Goal: Information Seeking & Learning: Learn about a topic

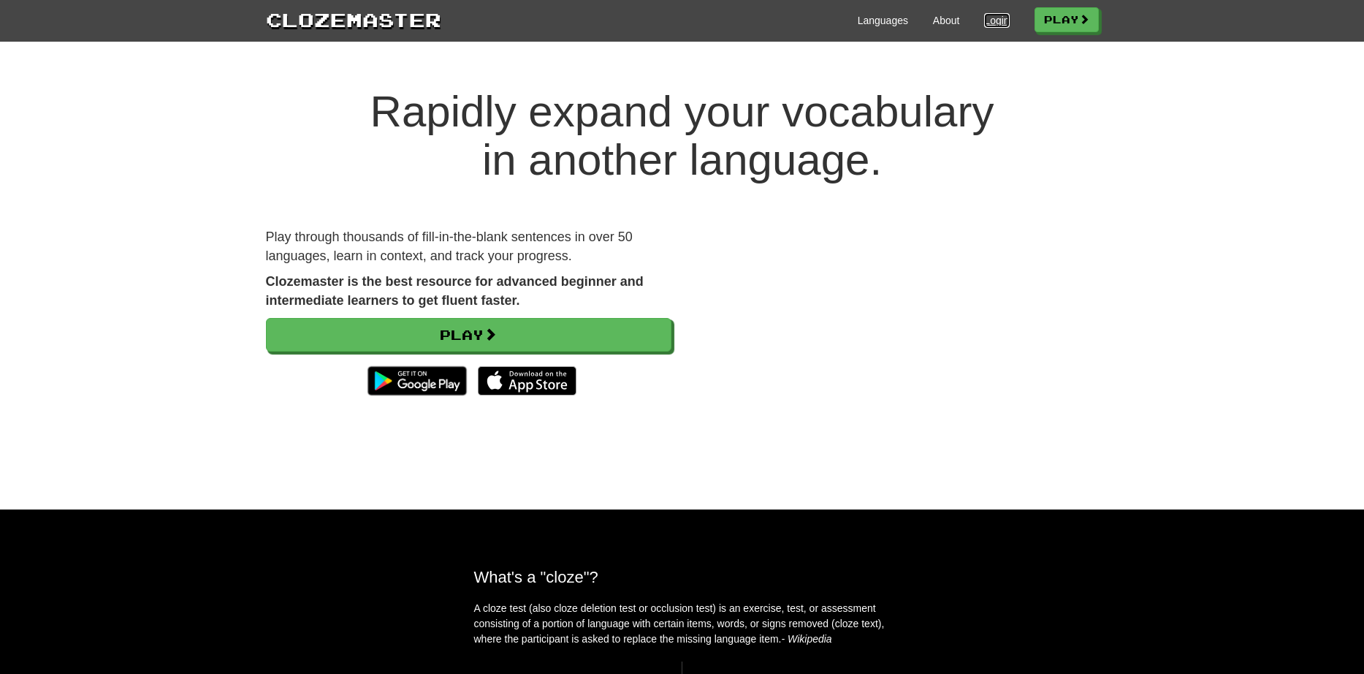
click at [988, 24] on link "Login" at bounding box center [996, 20] width 25 height 15
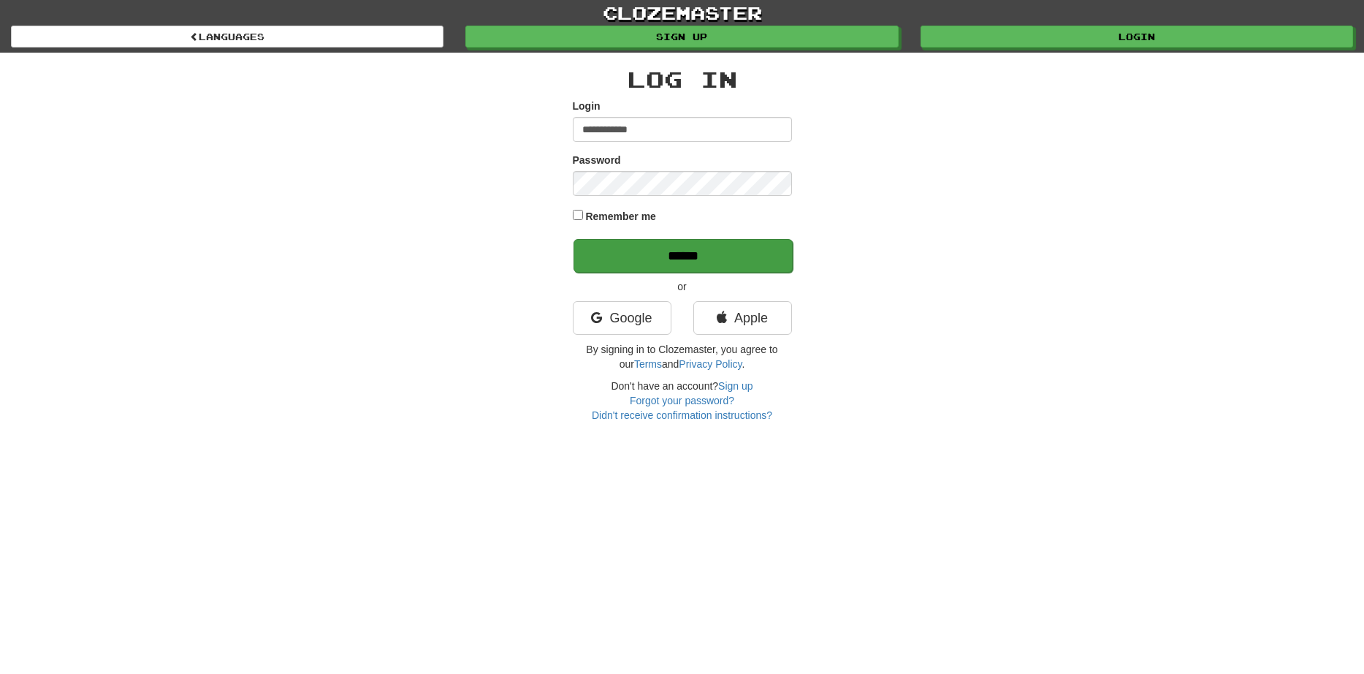
type input "**********"
click at [627, 252] on input "******" at bounding box center [683, 256] width 219 height 34
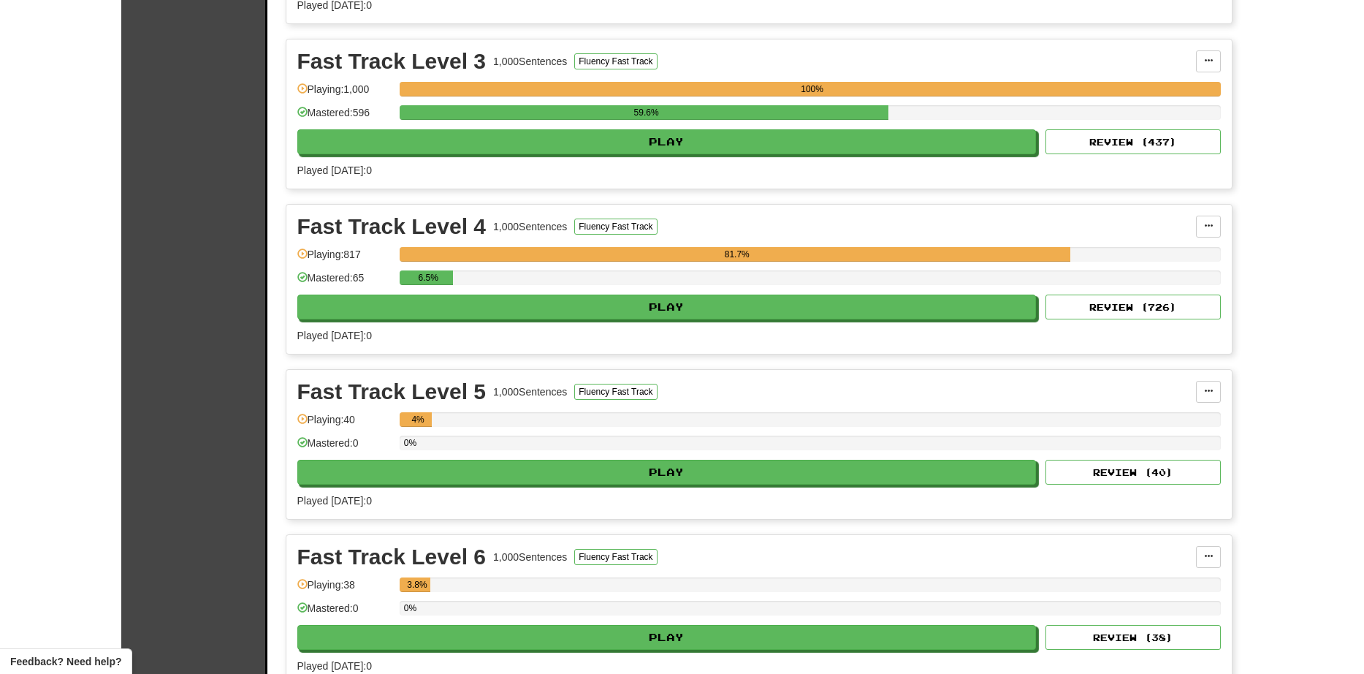
scroll to position [2017, 0]
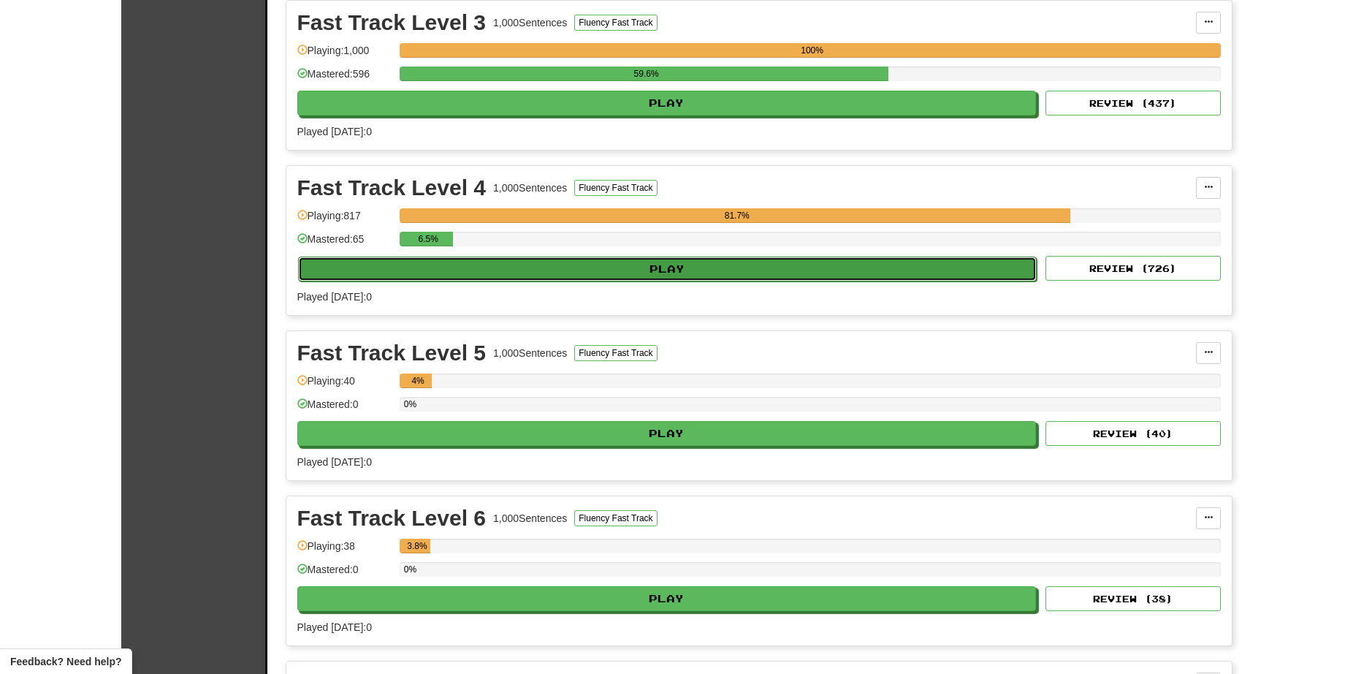
click at [487, 265] on button "Play" at bounding box center [668, 269] width 740 height 25
select select "**"
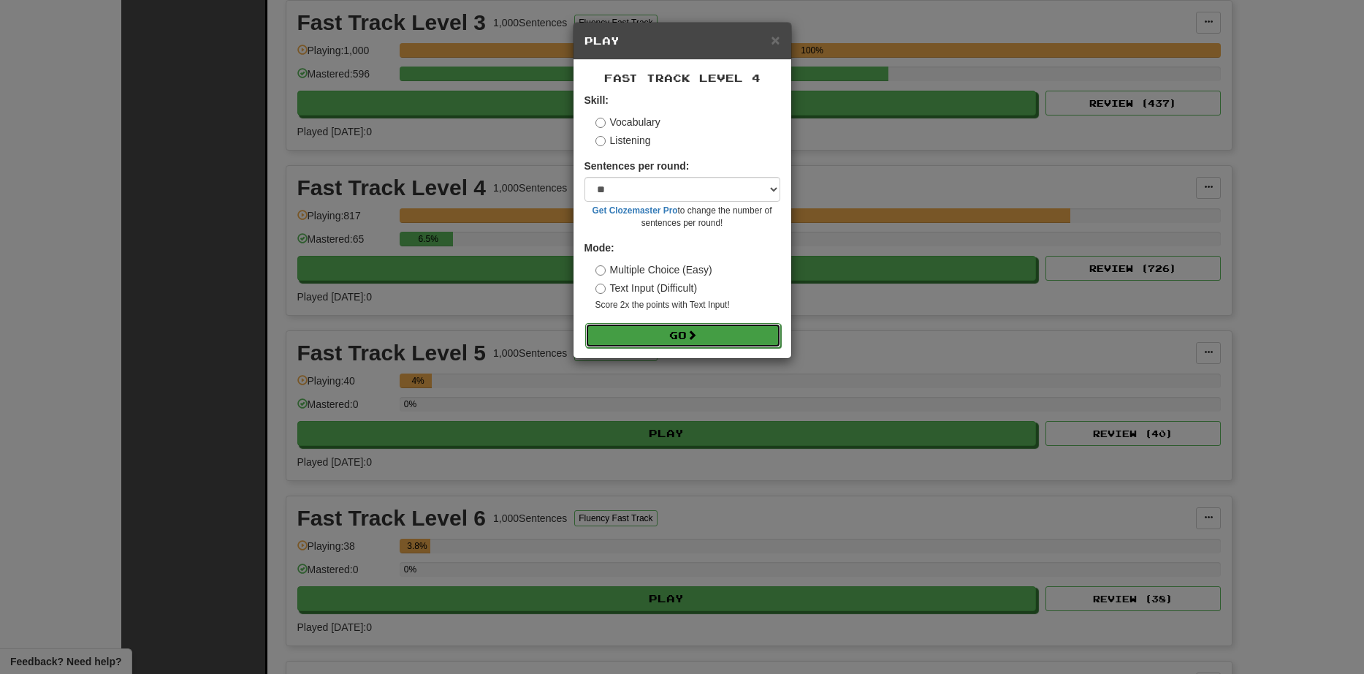
click at [683, 338] on button "Go" at bounding box center [683, 335] width 196 height 25
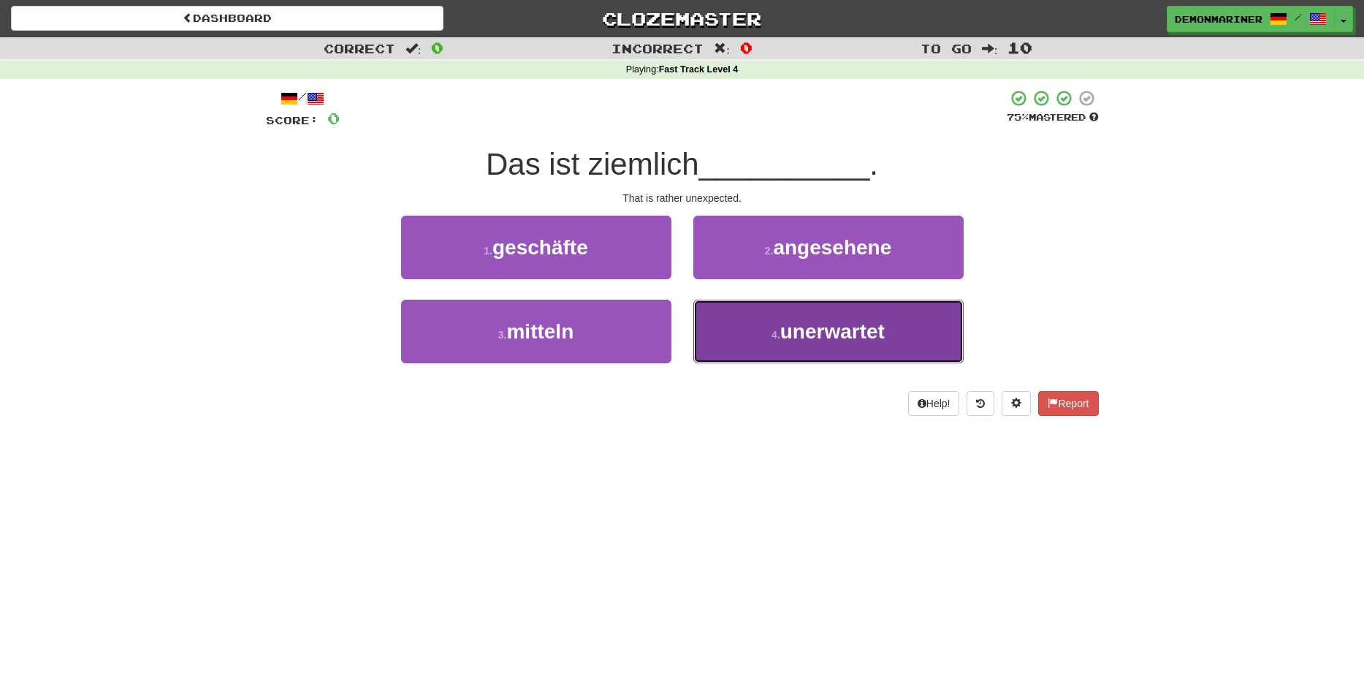
click at [753, 323] on button "4 . unerwartet" at bounding box center [829, 332] width 270 height 64
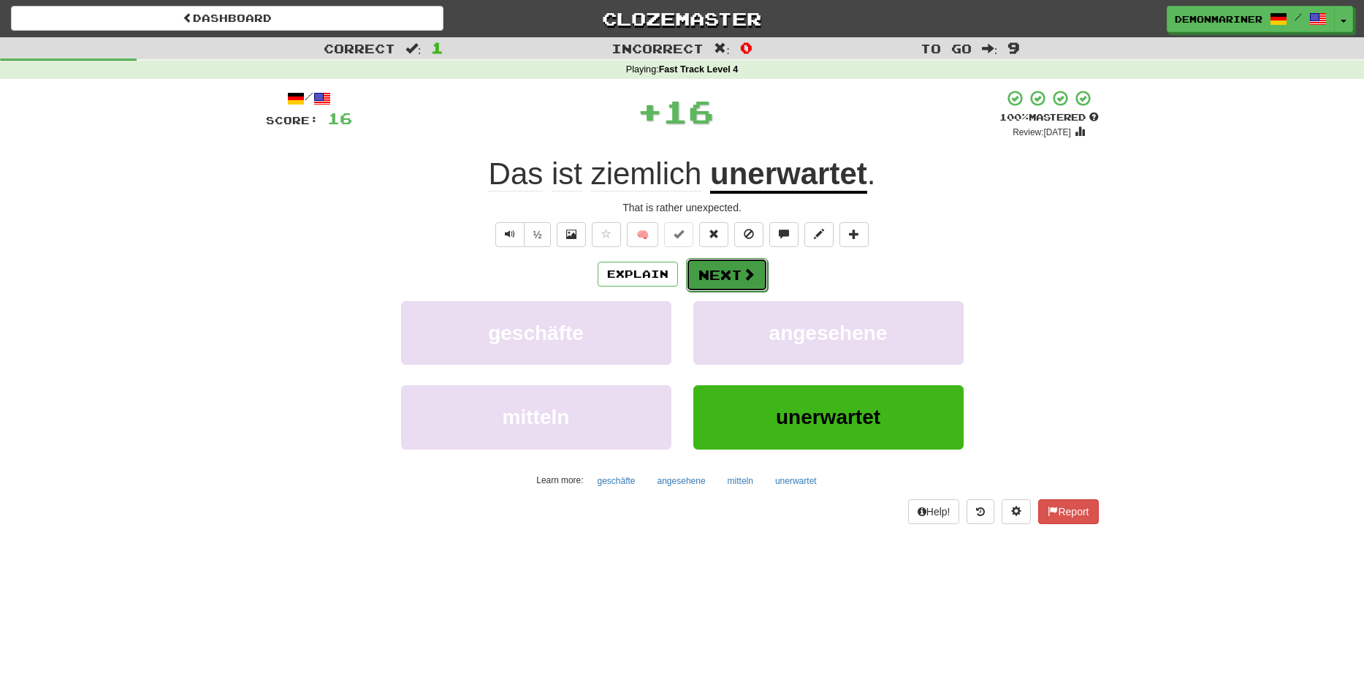
click at [746, 277] on span at bounding box center [749, 273] width 13 height 13
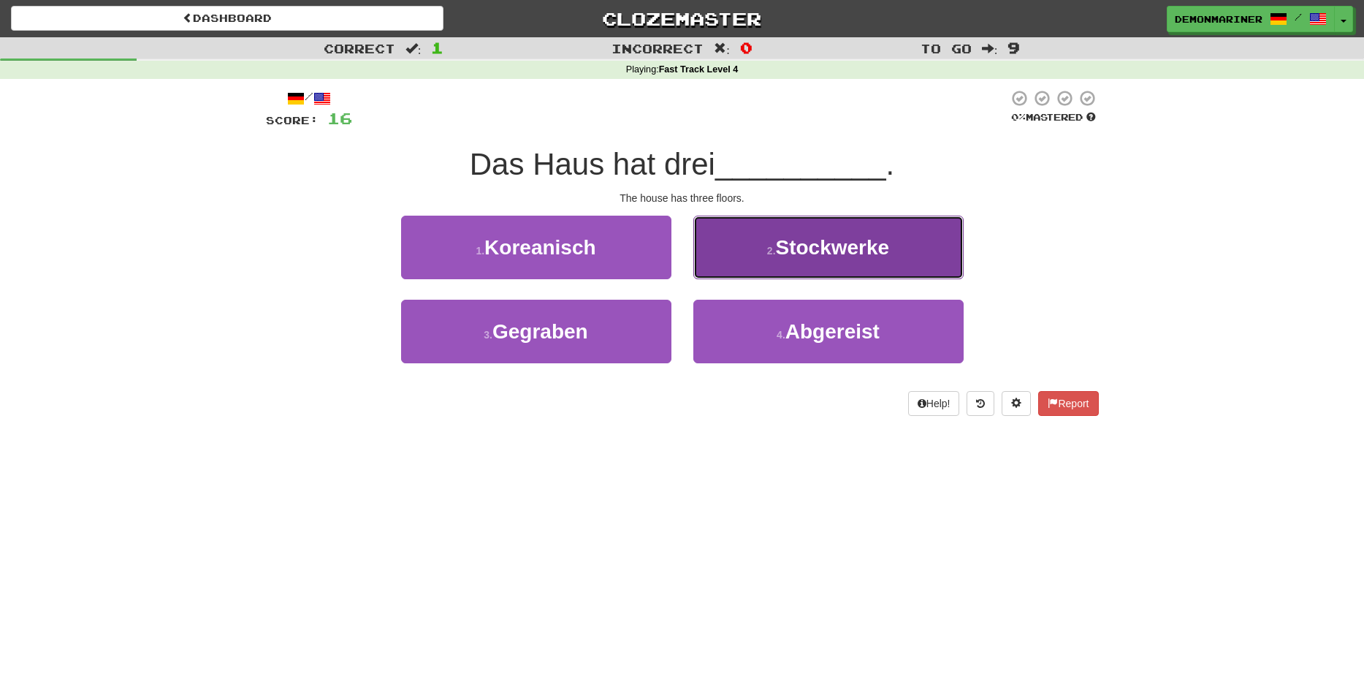
click at [751, 262] on button "2 . Stockwerke" at bounding box center [829, 248] width 270 height 64
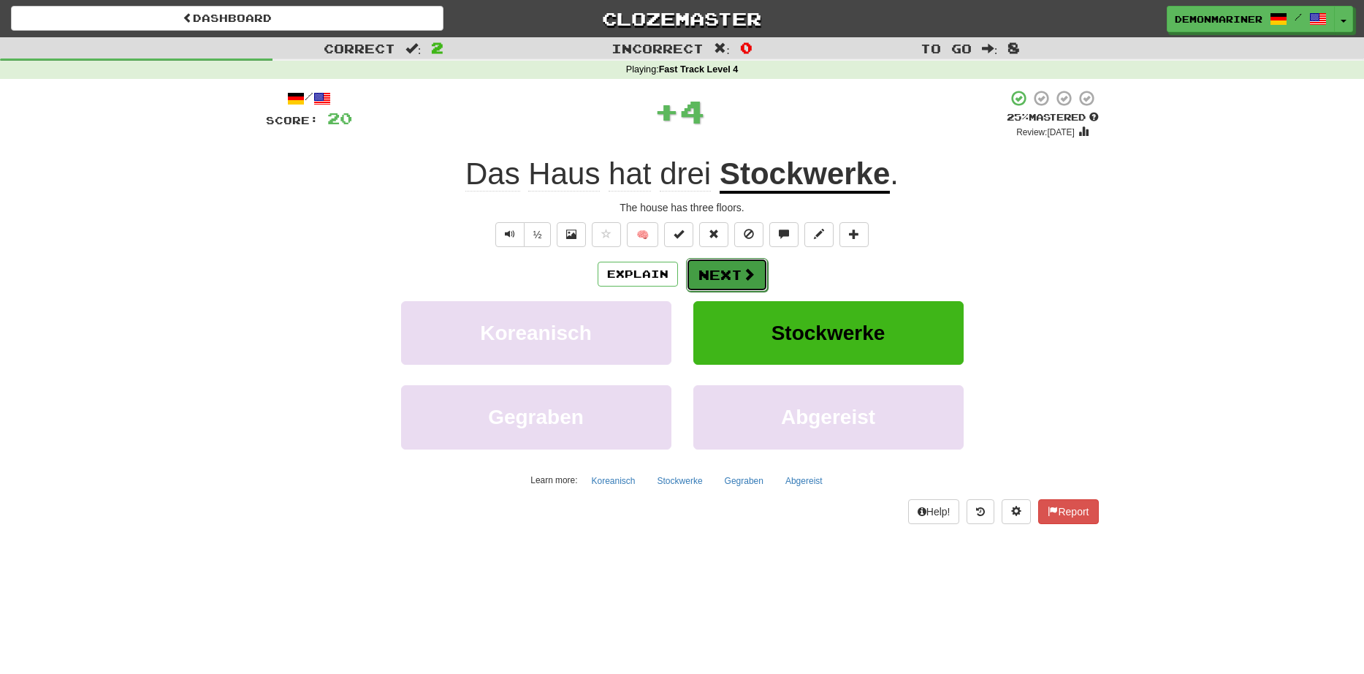
click at [745, 265] on button "Next" at bounding box center [727, 275] width 82 height 34
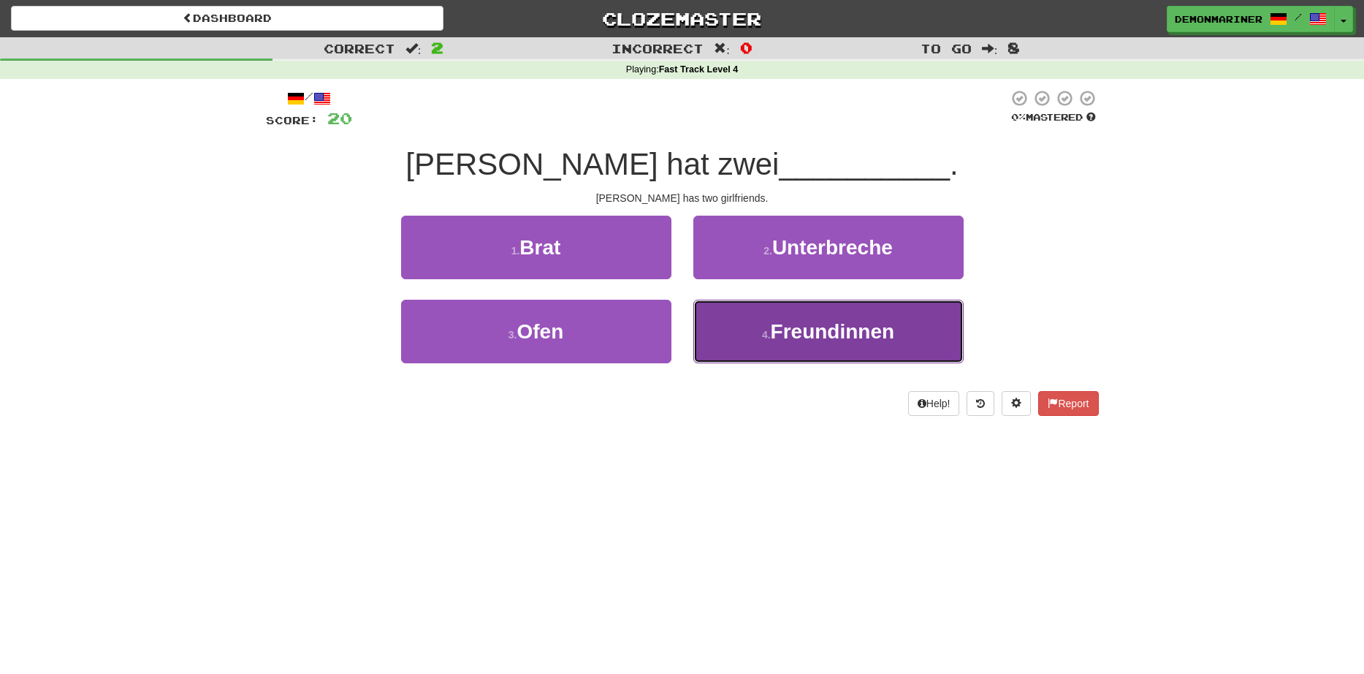
click at [801, 330] on span "Freundinnen" at bounding box center [833, 331] width 124 height 23
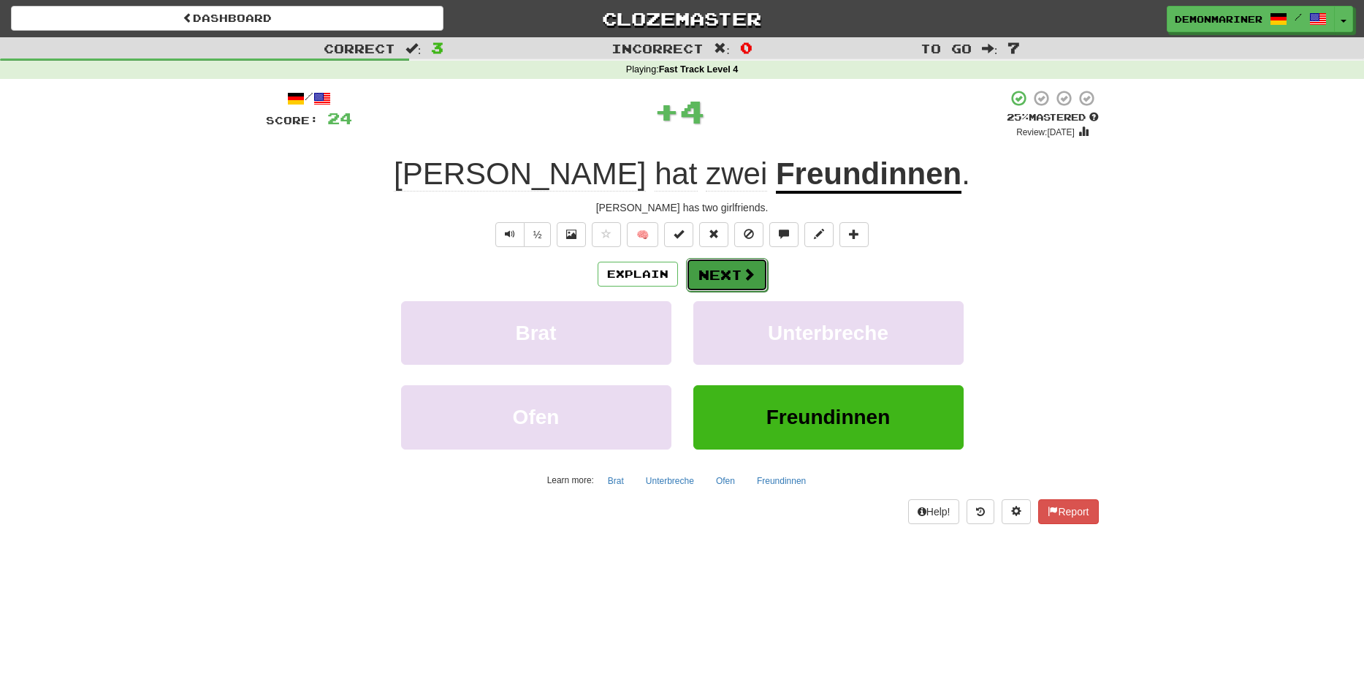
click at [726, 267] on button "Next" at bounding box center [727, 275] width 82 height 34
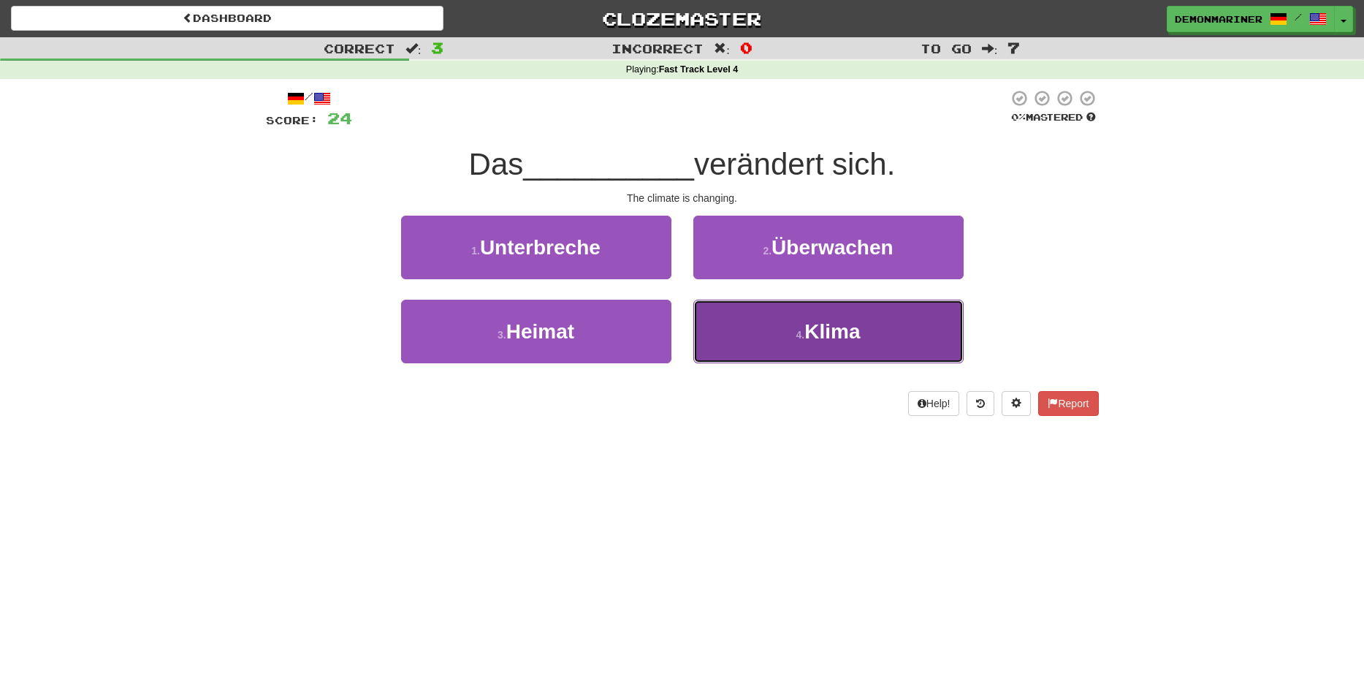
click at [820, 338] on span "Klima" at bounding box center [833, 331] width 56 height 23
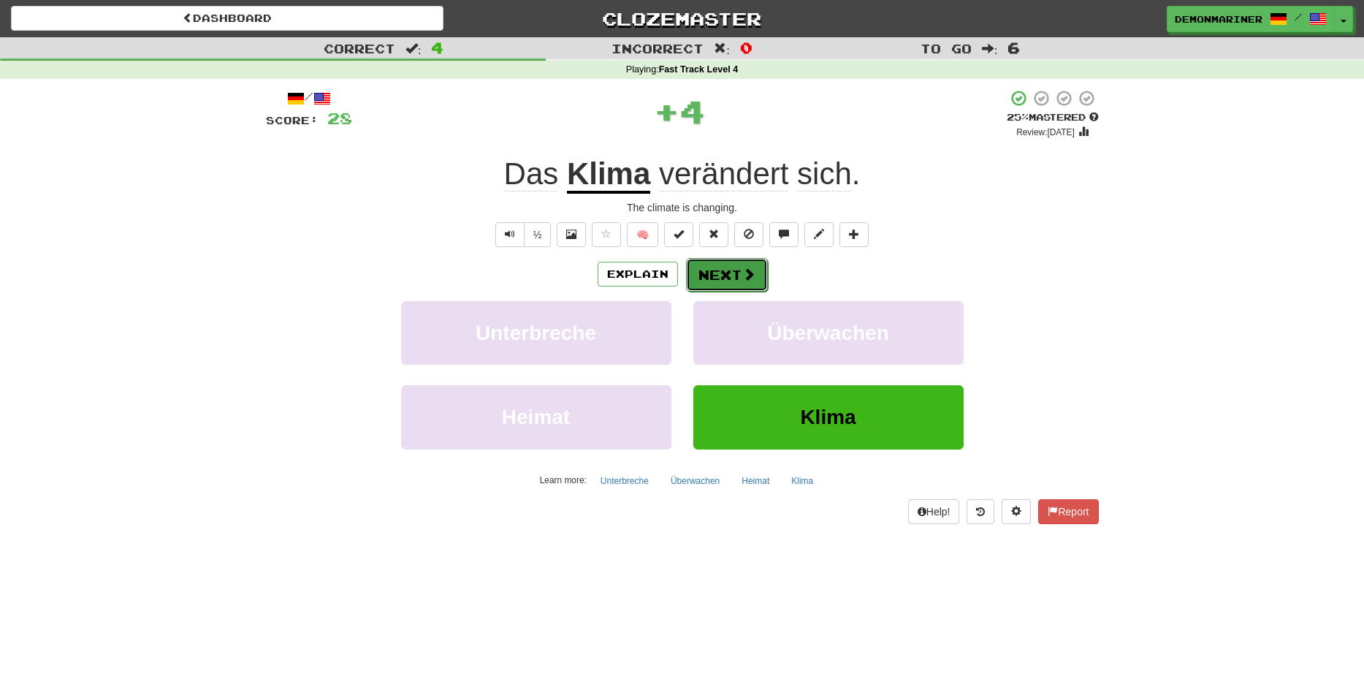
click at [729, 281] on button "Next" at bounding box center [727, 275] width 82 height 34
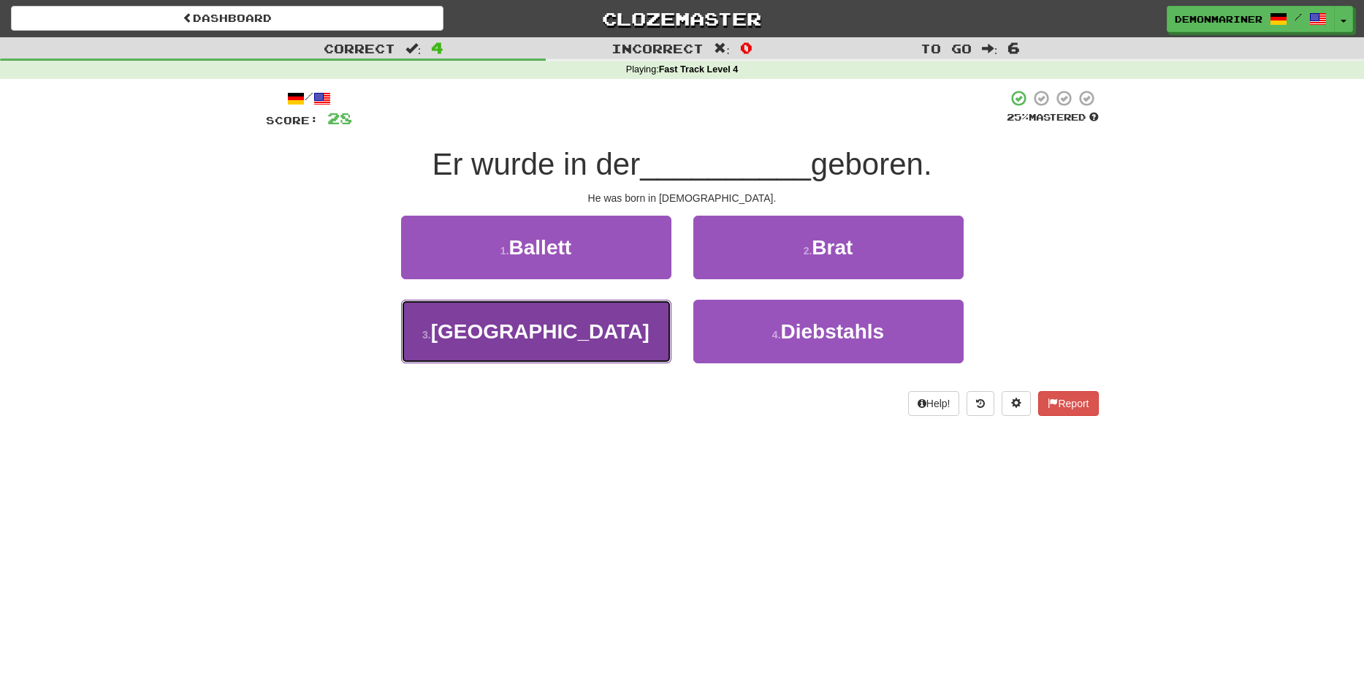
click at [431, 332] on small "3 ." at bounding box center [426, 335] width 9 height 12
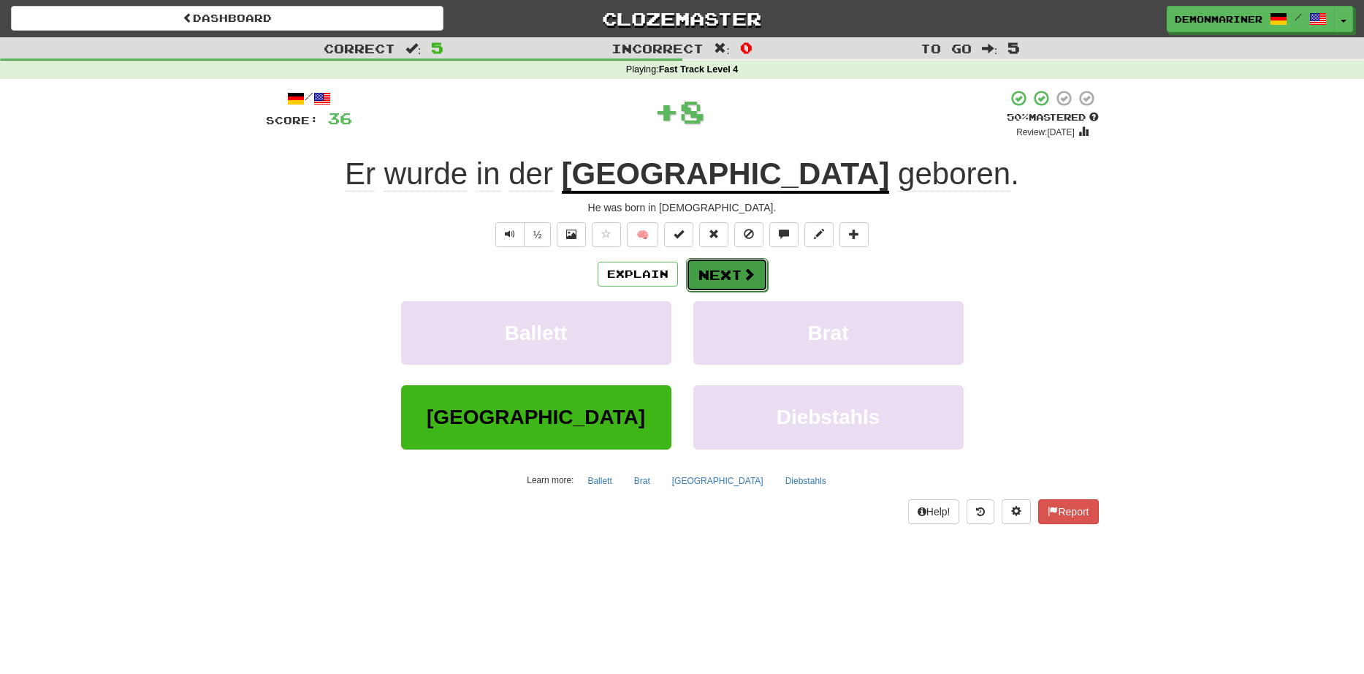
click at [710, 276] on button "Next" at bounding box center [727, 275] width 82 height 34
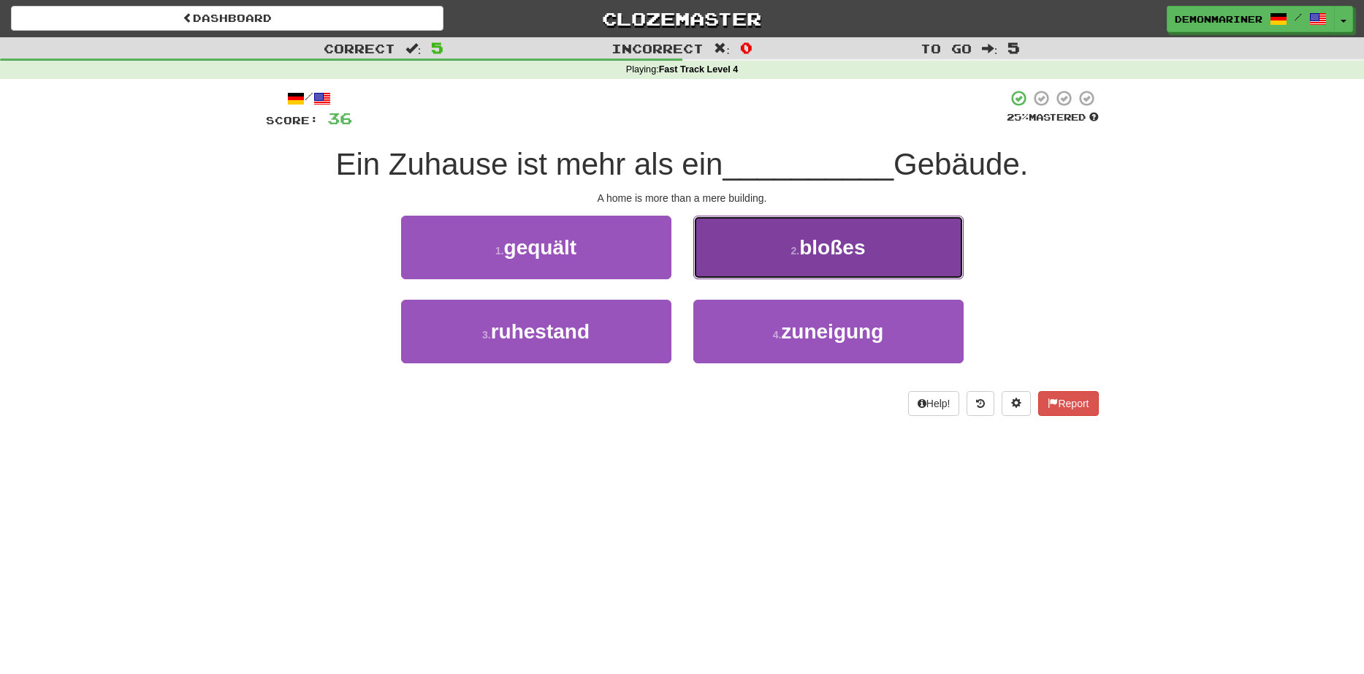
click at [766, 262] on button "2 . bloßes" at bounding box center [829, 248] width 270 height 64
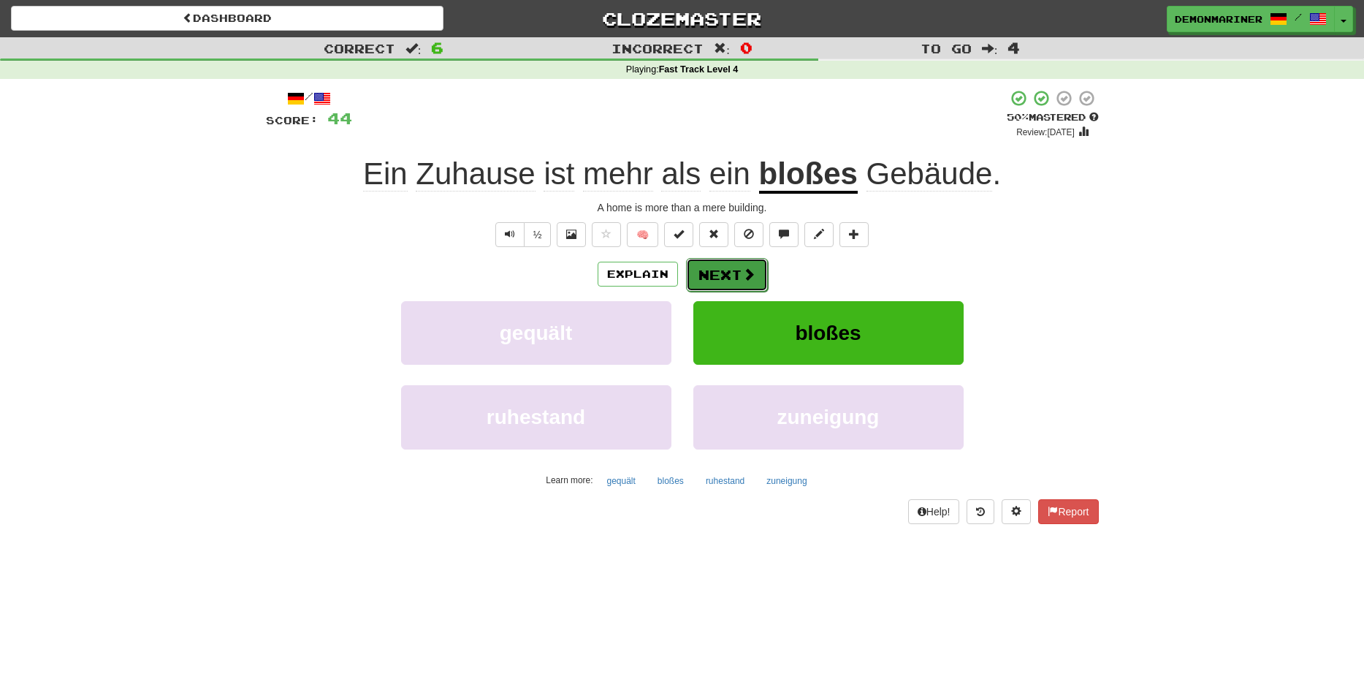
click at [731, 276] on button "Next" at bounding box center [727, 275] width 82 height 34
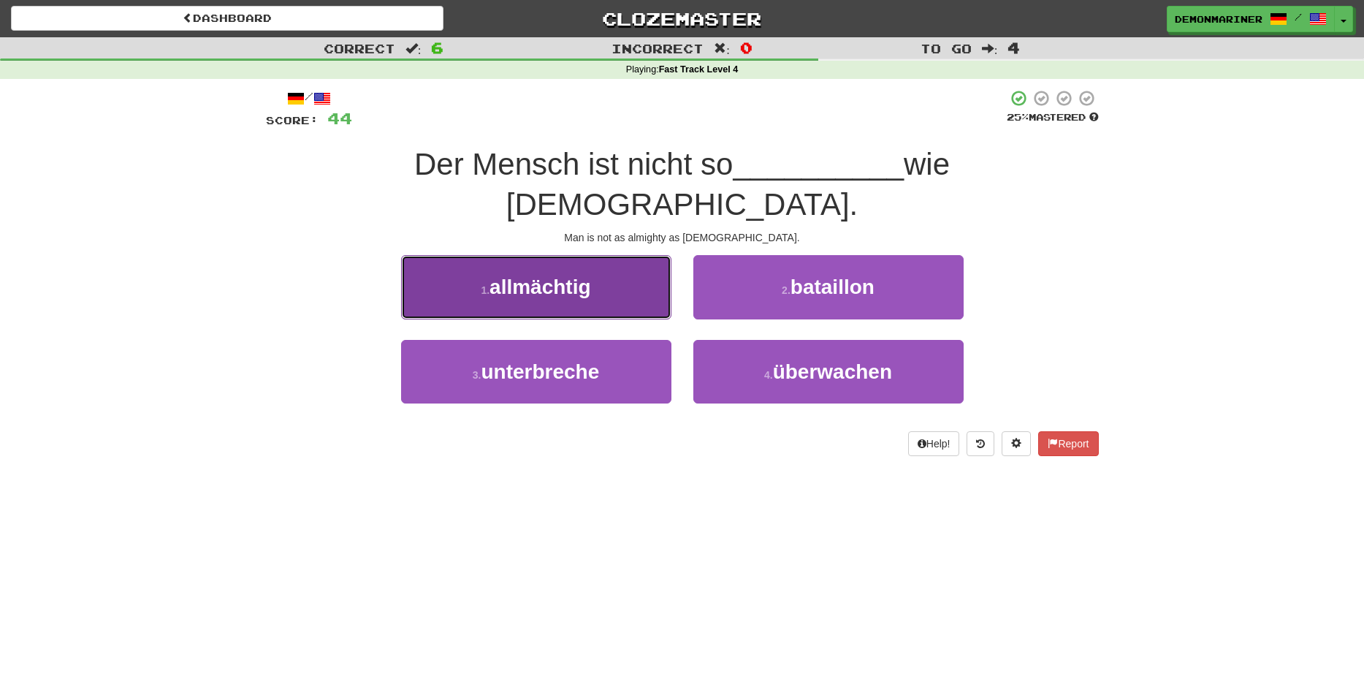
click at [487, 284] on small "1 ." at bounding box center [485, 290] width 9 height 12
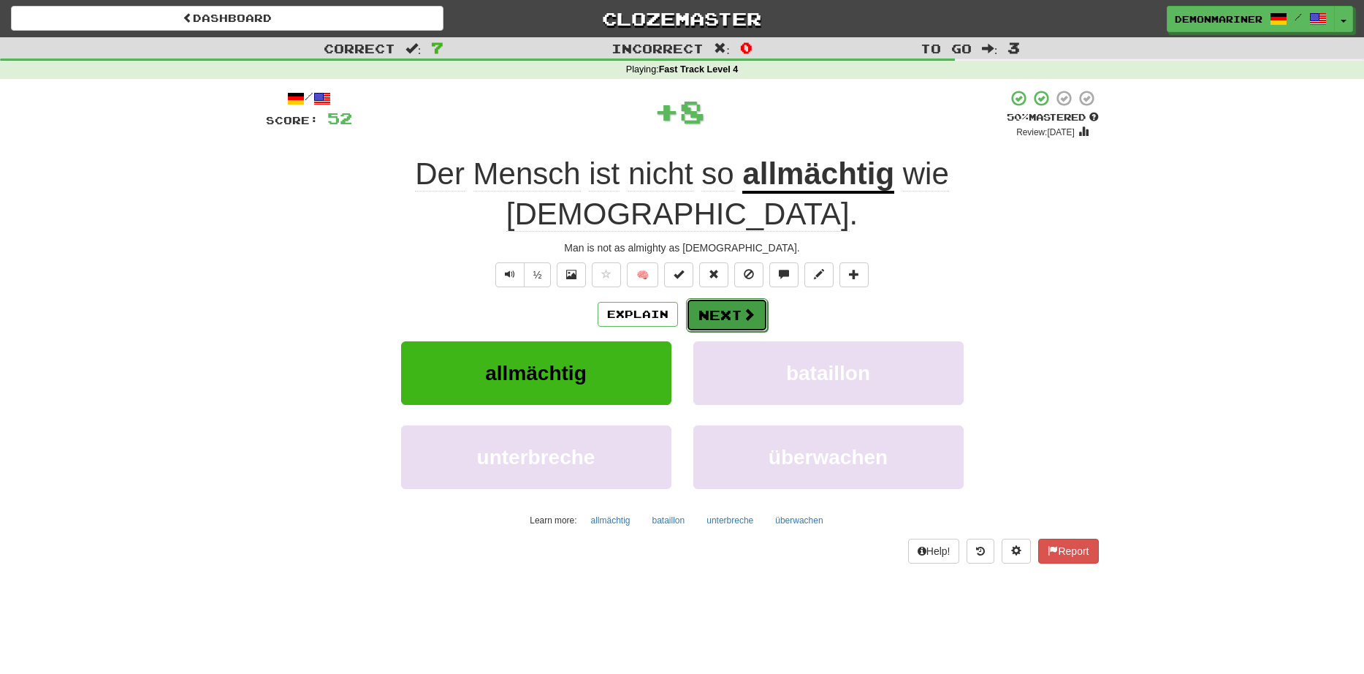
click at [736, 298] on button "Next" at bounding box center [727, 315] width 82 height 34
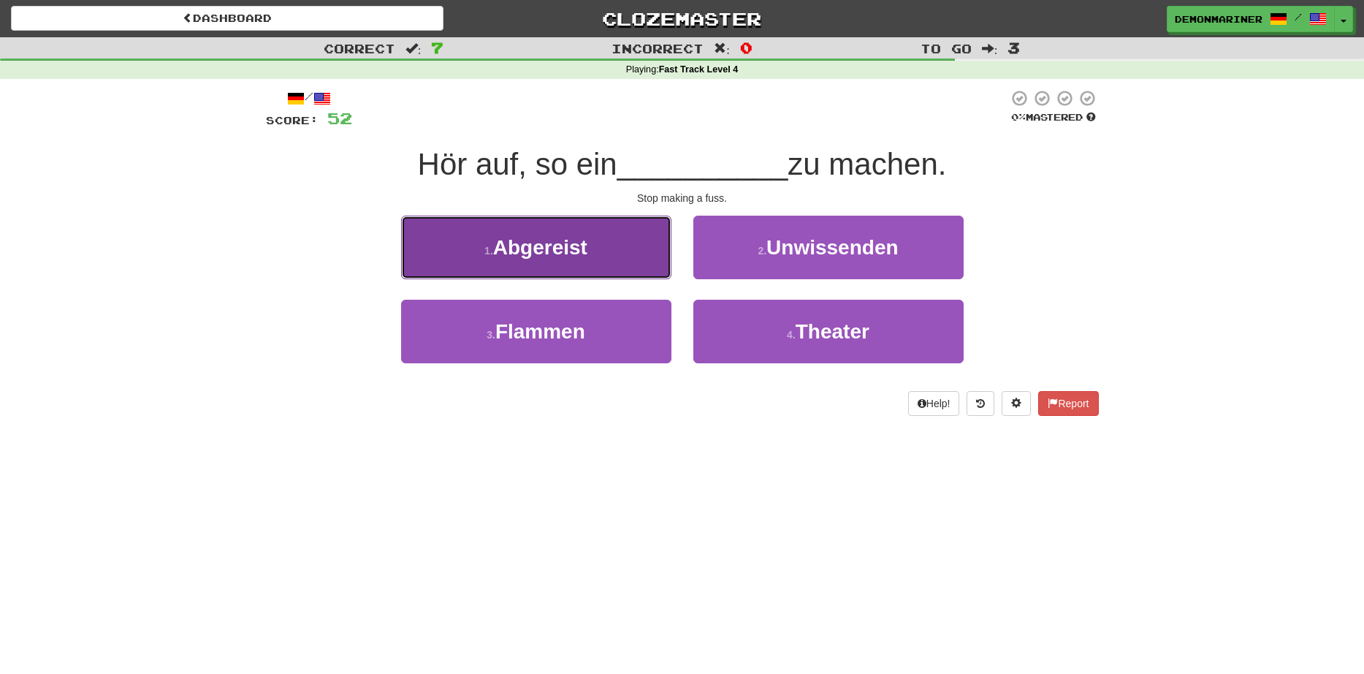
click at [507, 259] on span "Abgereist" at bounding box center [540, 247] width 94 height 23
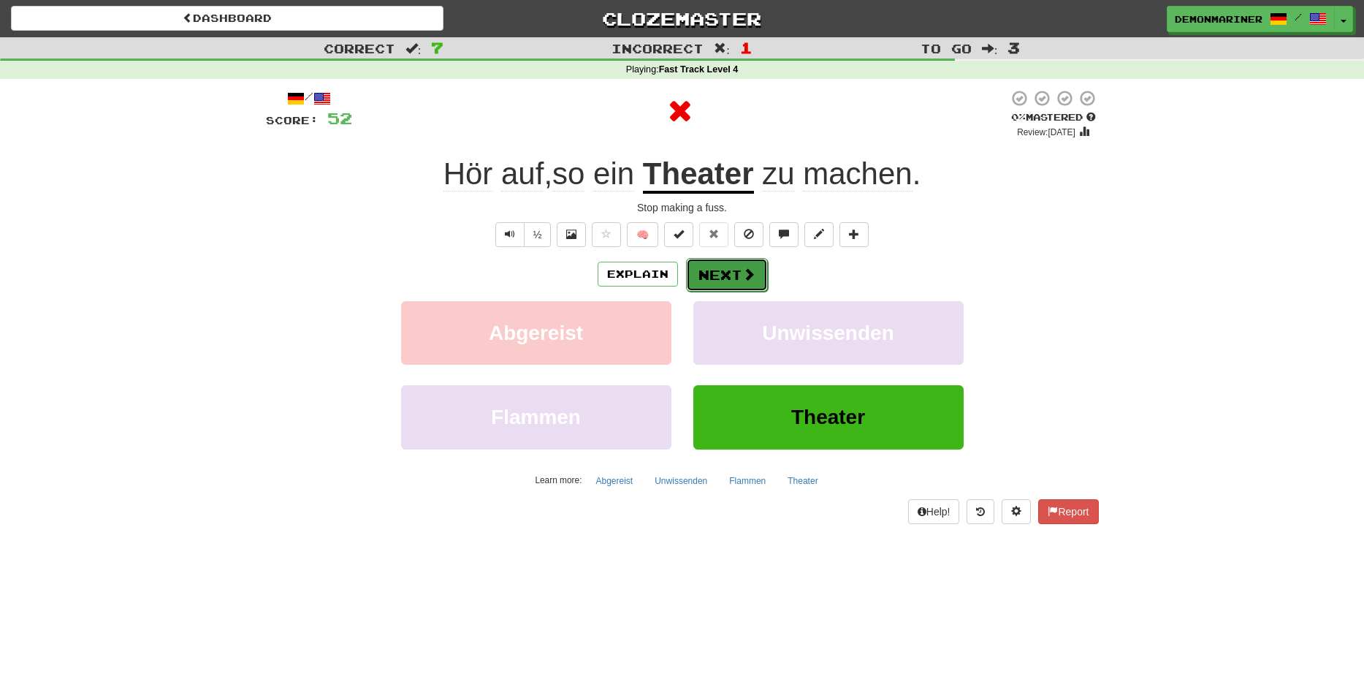
click at [714, 267] on button "Next" at bounding box center [727, 275] width 82 height 34
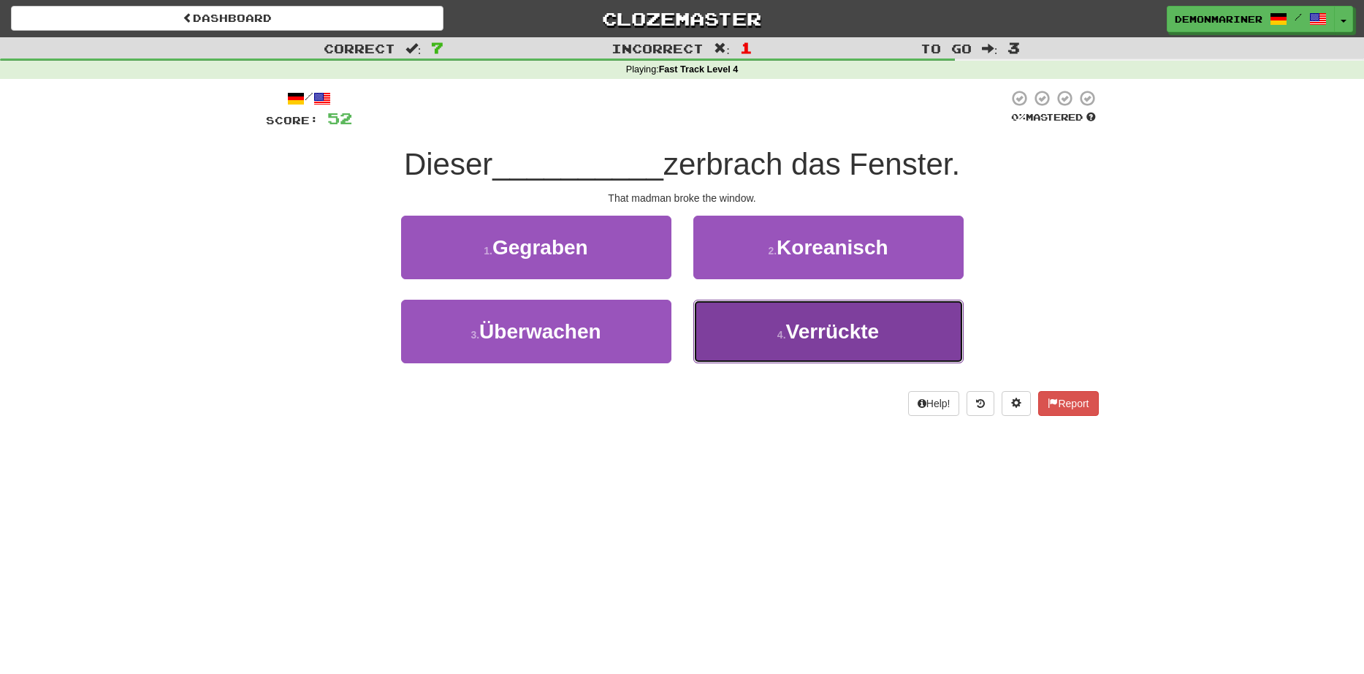
click at [778, 326] on button "4 . Verrückte" at bounding box center [829, 332] width 270 height 64
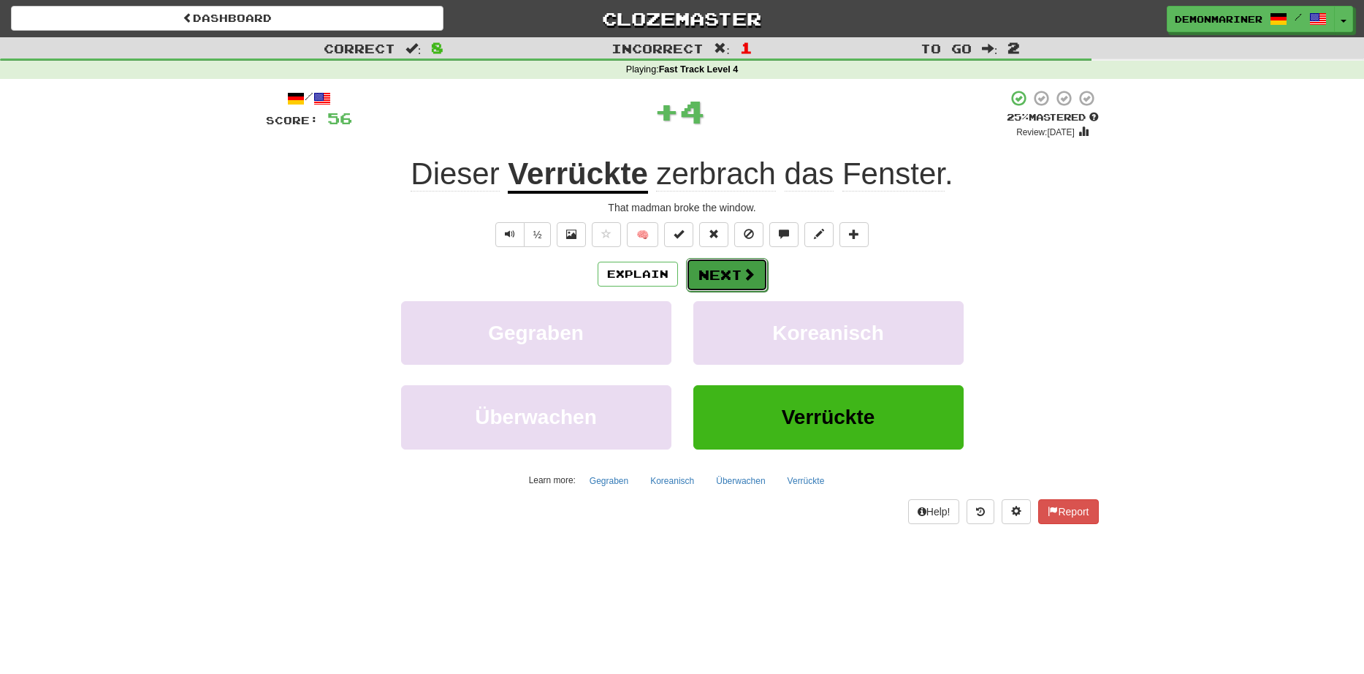
click at [707, 276] on button "Next" at bounding box center [727, 275] width 82 height 34
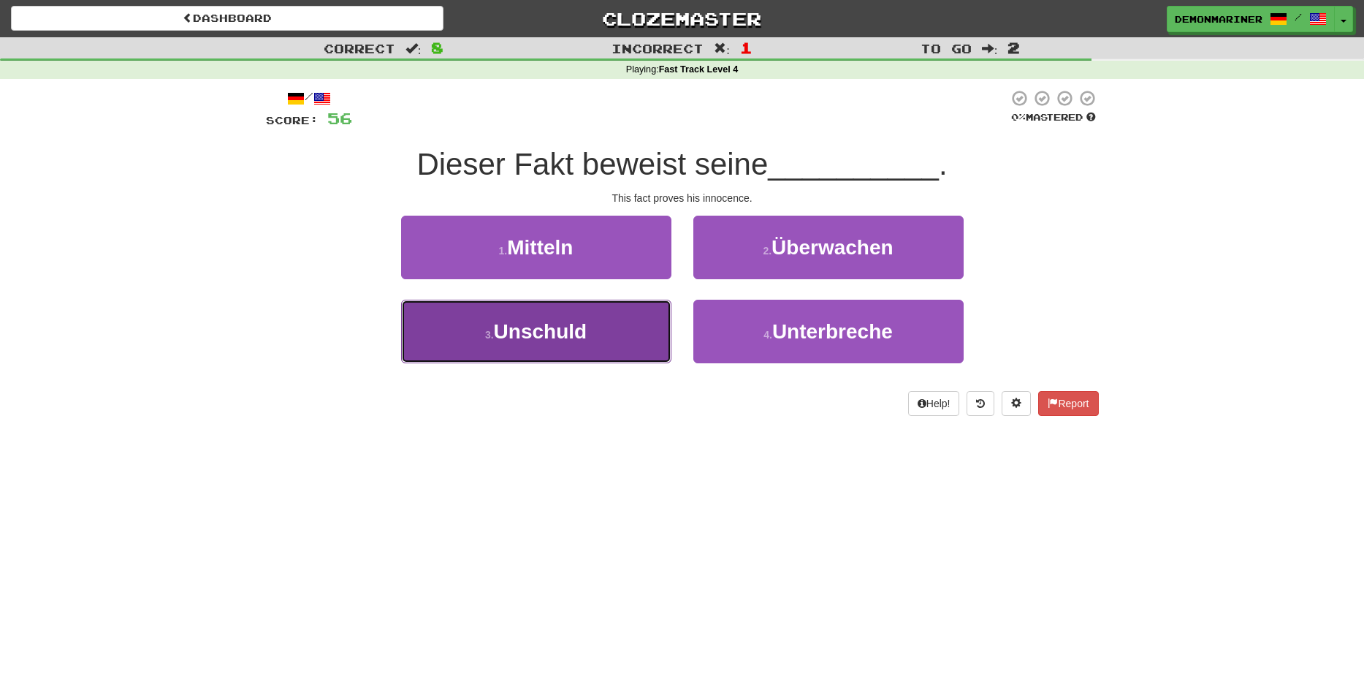
click at [507, 352] on button "3 . Unschuld" at bounding box center [536, 332] width 270 height 64
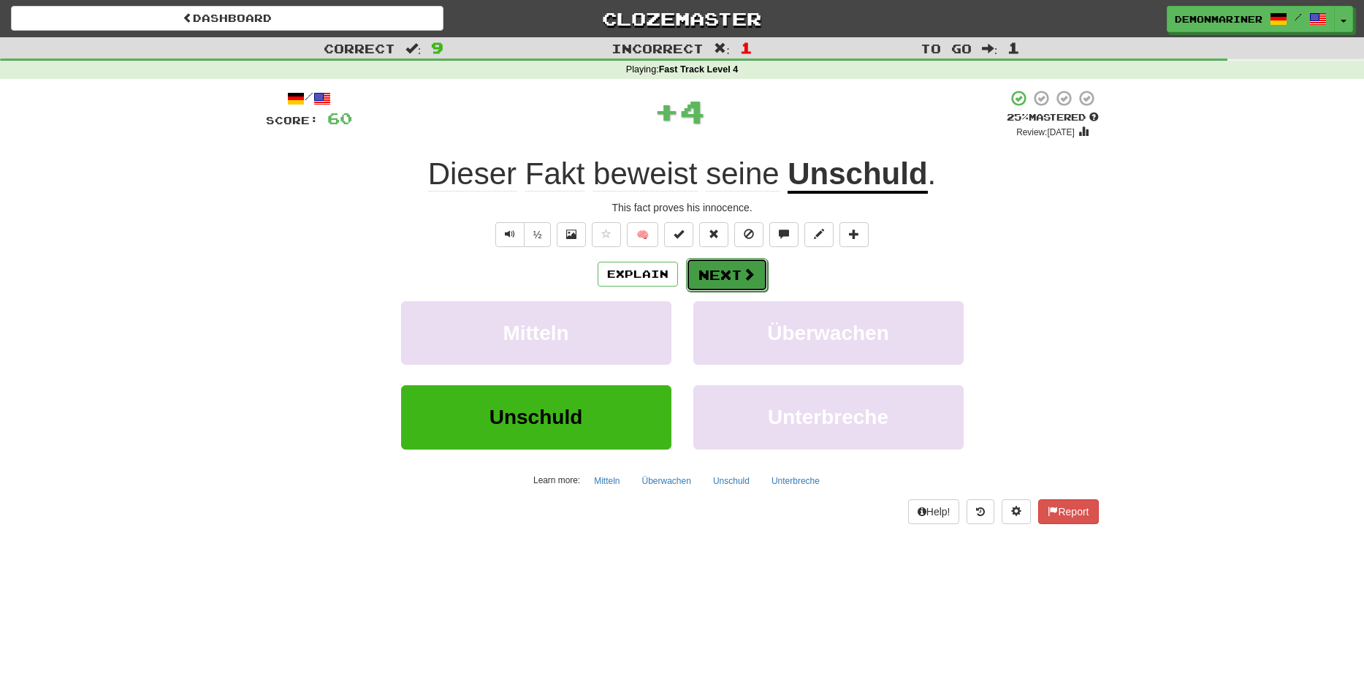
click at [739, 276] on button "Next" at bounding box center [727, 275] width 82 height 34
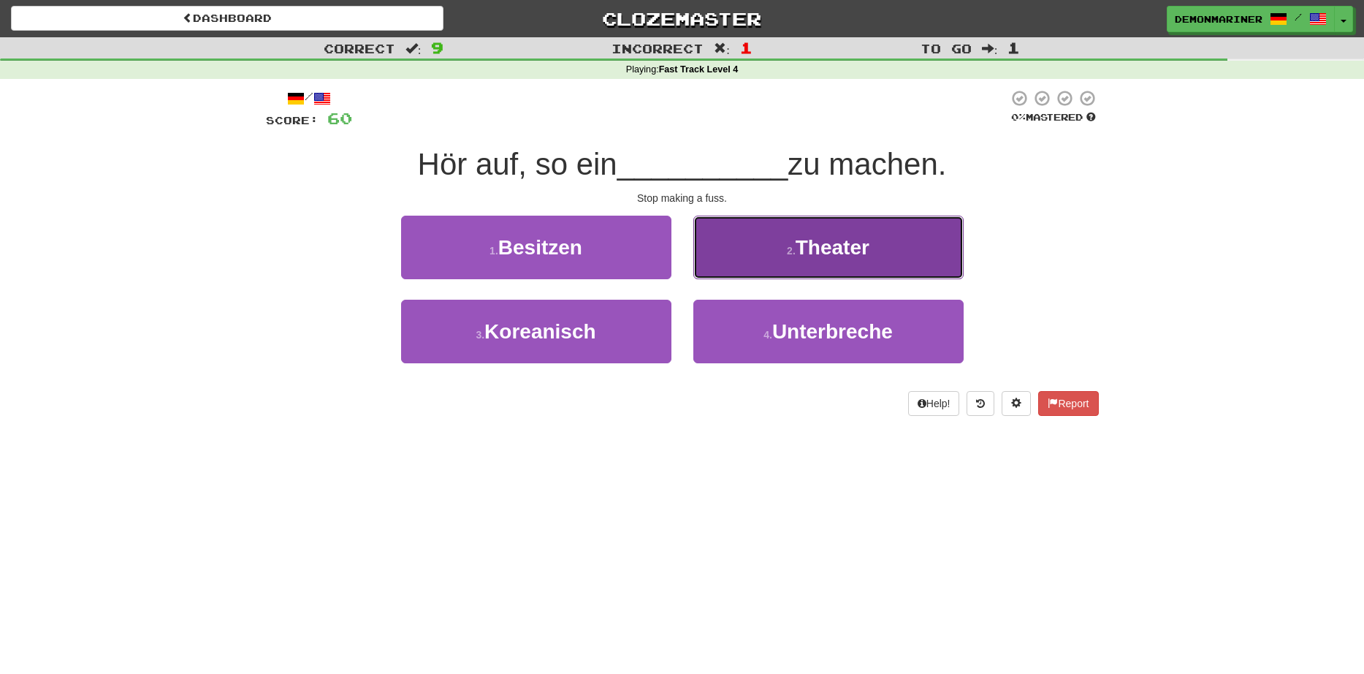
click at [761, 259] on button "2 . Theater" at bounding box center [829, 248] width 270 height 64
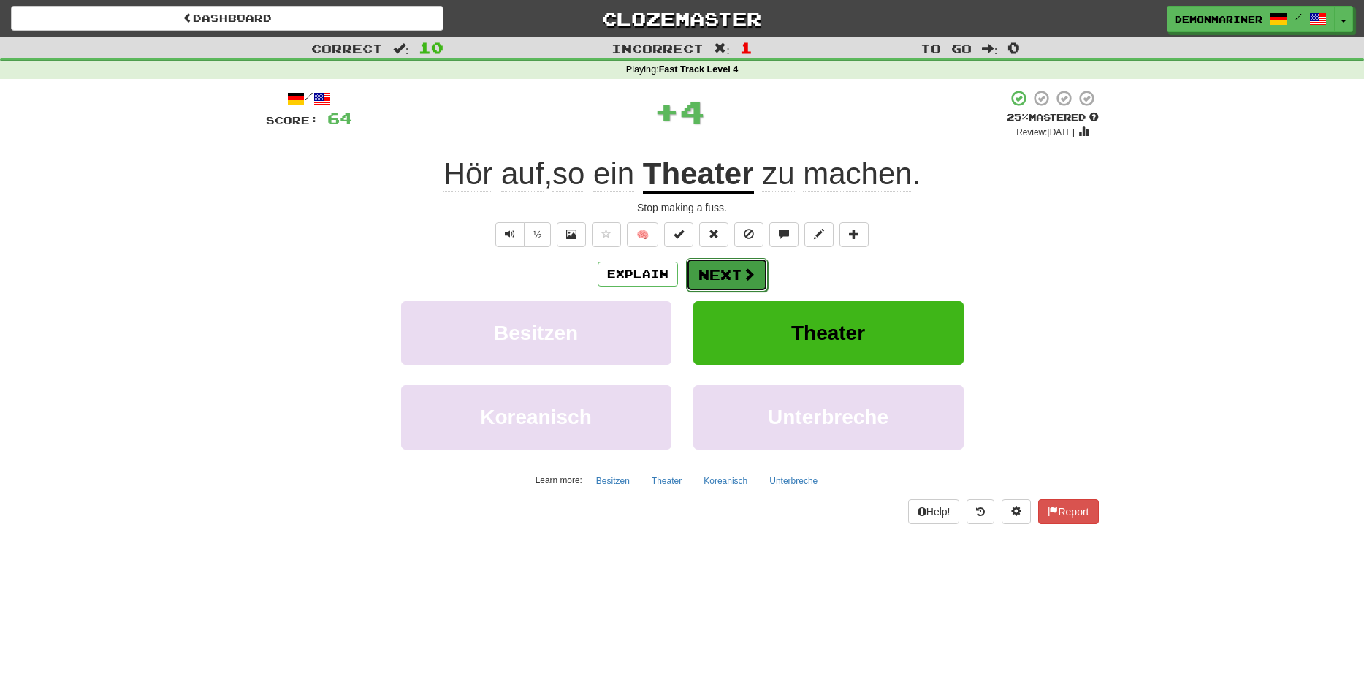
click at [748, 281] on span at bounding box center [749, 273] width 13 height 13
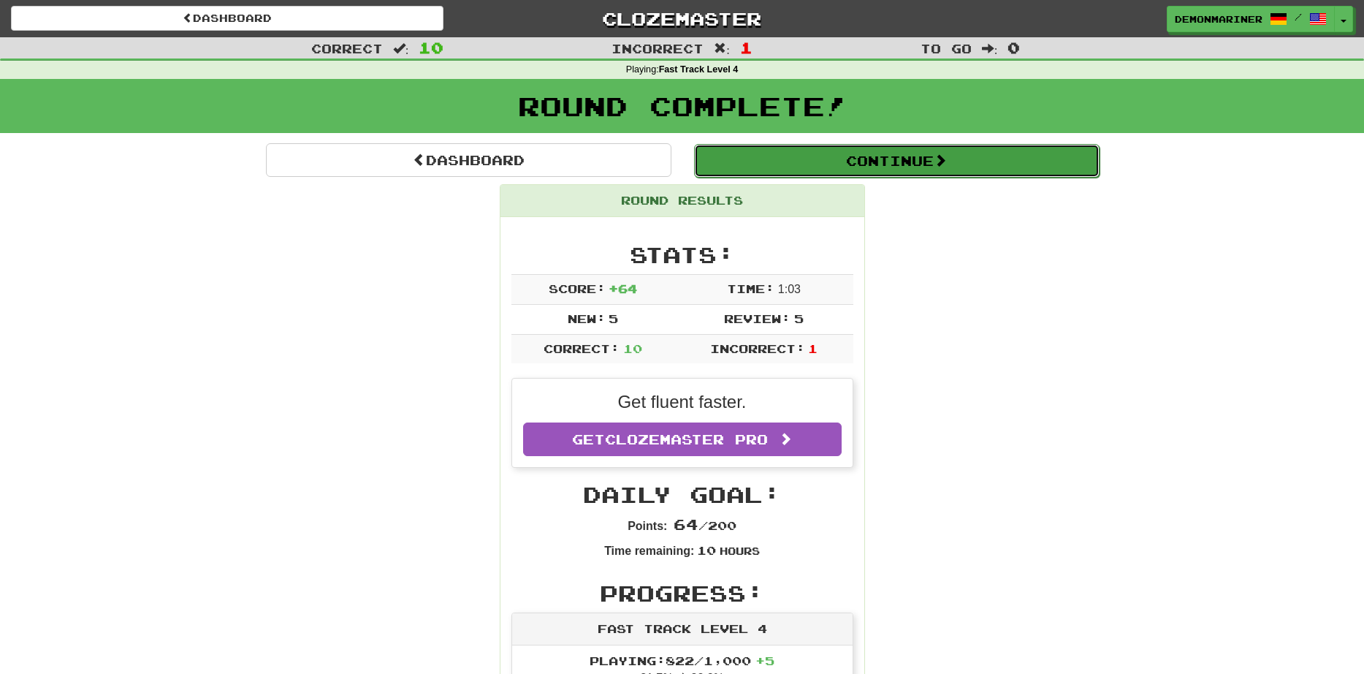
click at [769, 167] on button "Continue" at bounding box center [897, 161] width 406 height 34
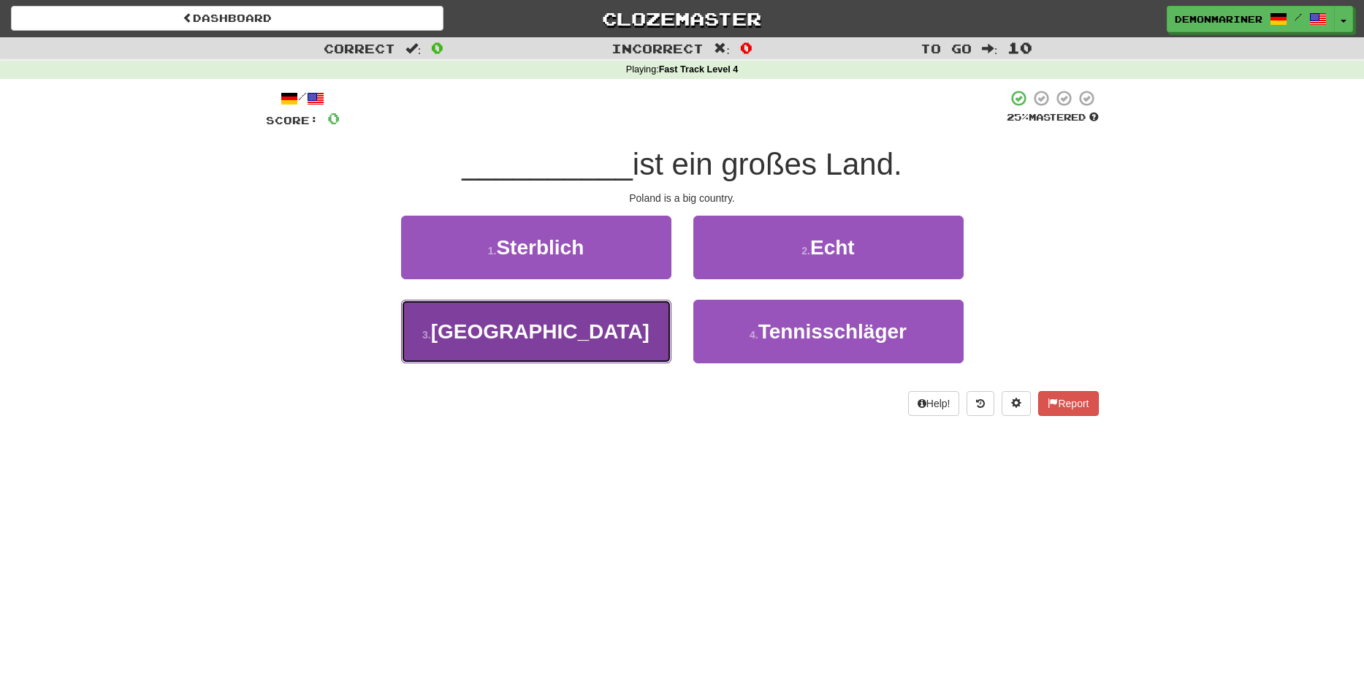
click at [493, 346] on button "3 . Polen" at bounding box center [536, 332] width 270 height 64
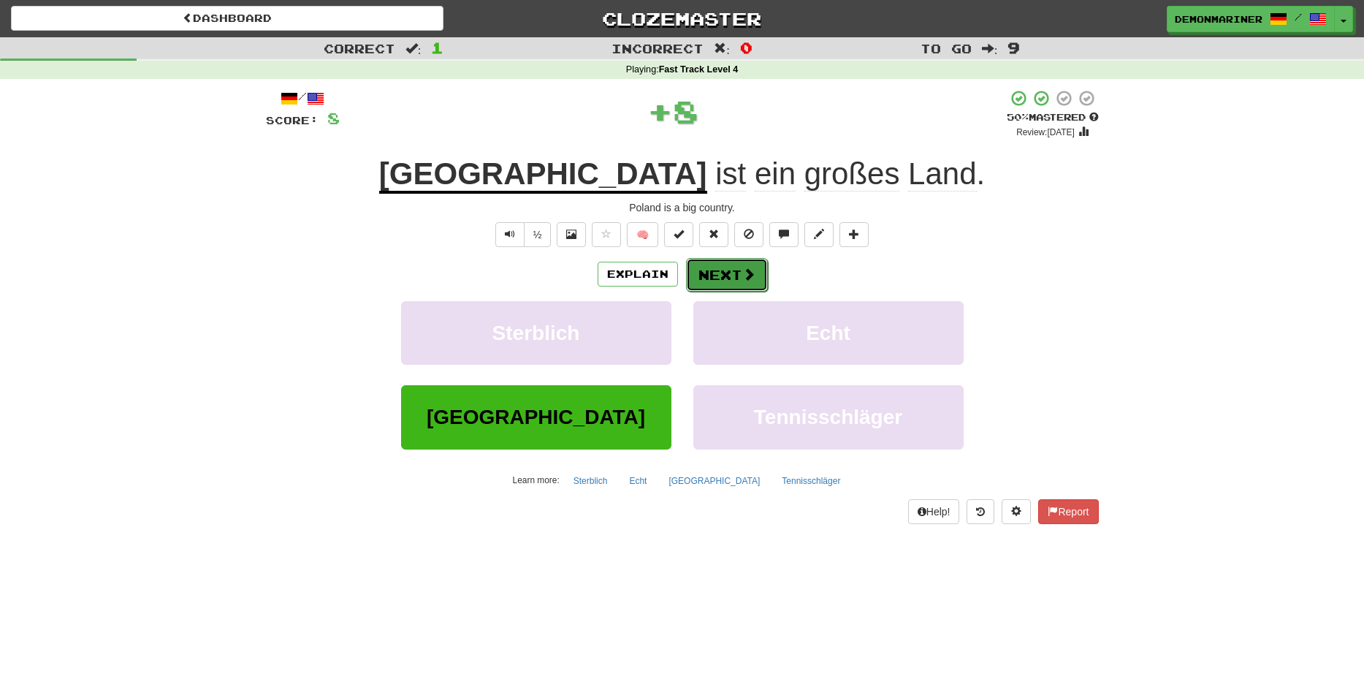
click at [720, 272] on button "Next" at bounding box center [727, 275] width 82 height 34
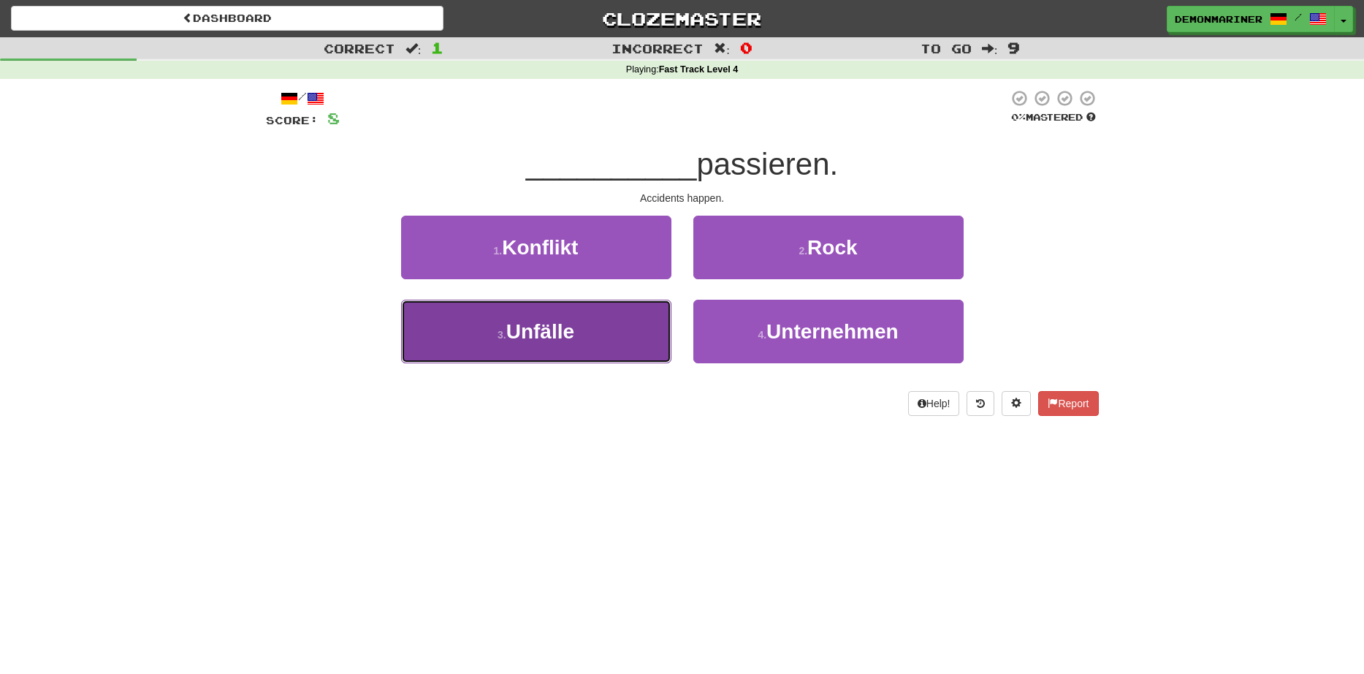
click at [485, 325] on button "3 . Unfälle" at bounding box center [536, 332] width 270 height 64
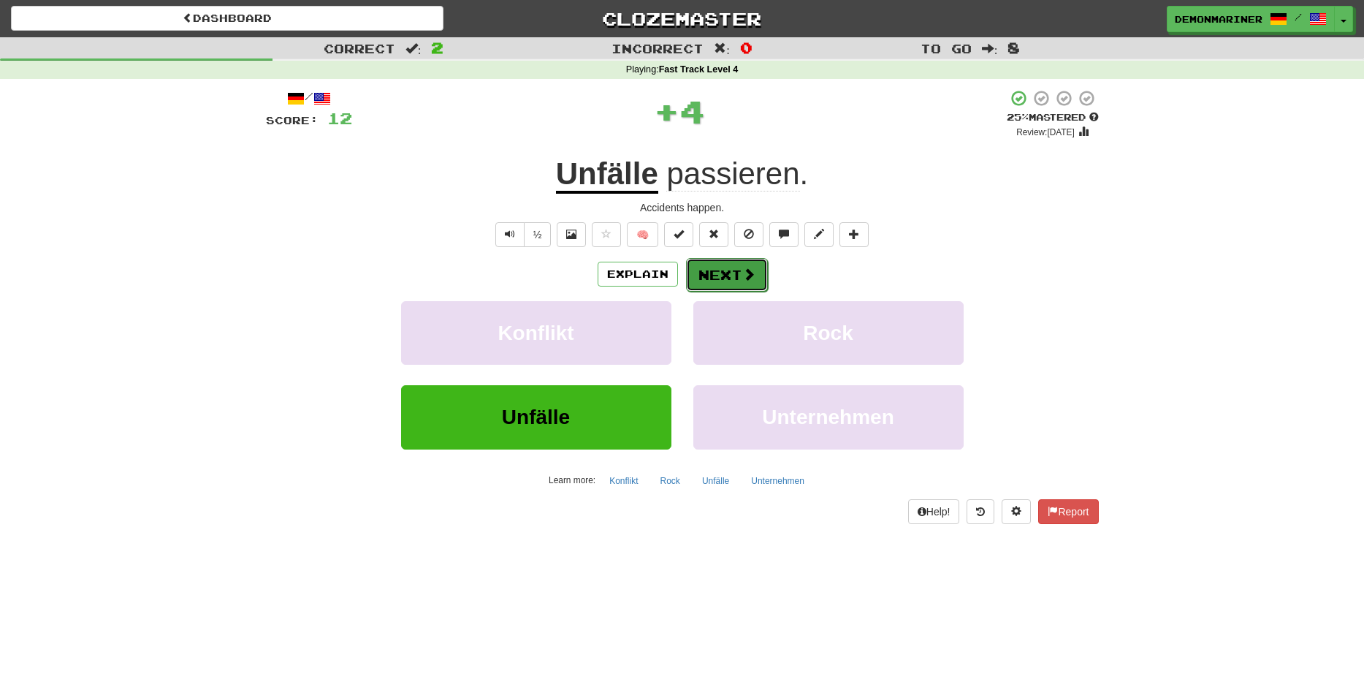
click at [734, 268] on button "Next" at bounding box center [727, 275] width 82 height 34
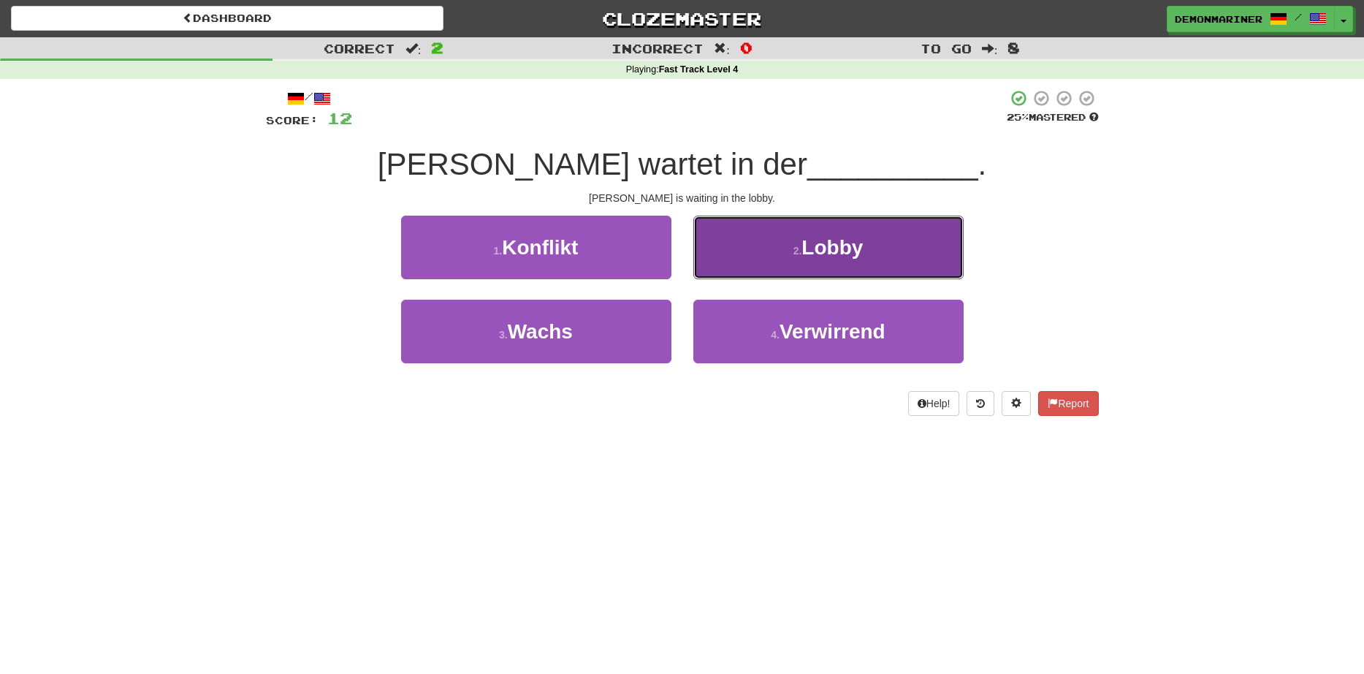
click at [813, 241] on span "Lobby" at bounding box center [832, 247] width 61 height 23
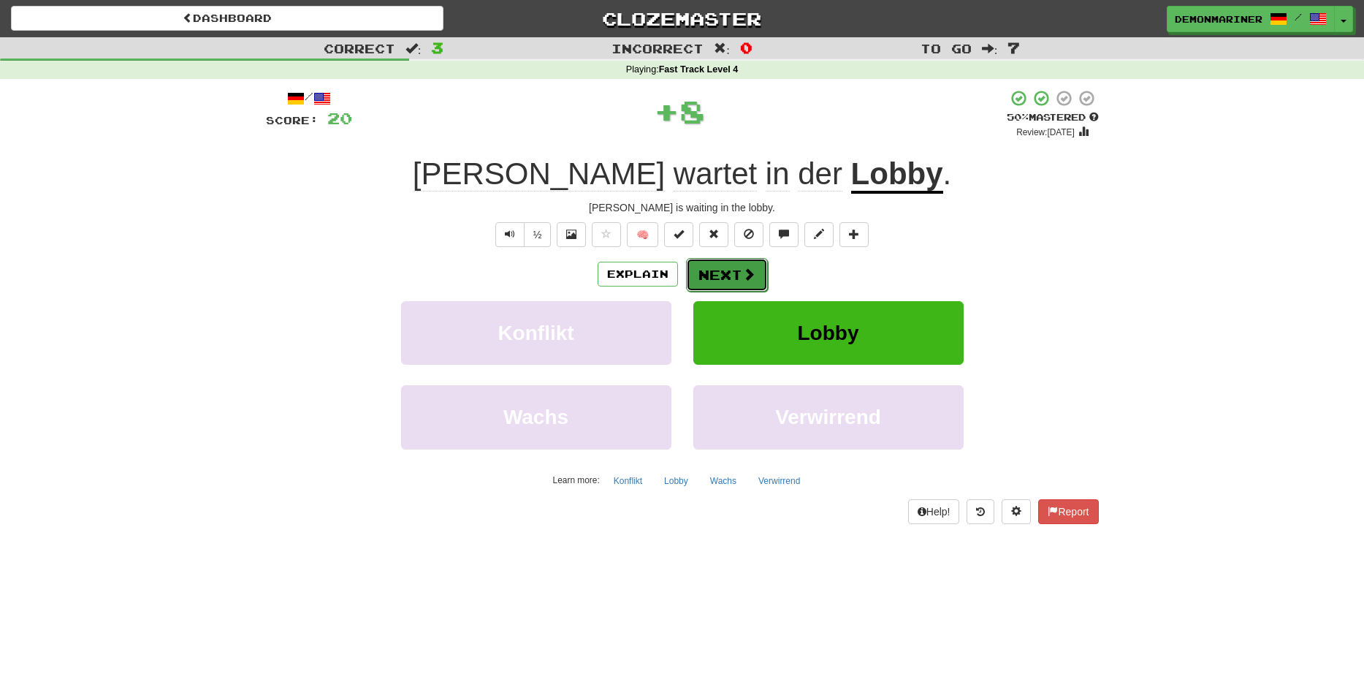
click at [726, 276] on button "Next" at bounding box center [727, 275] width 82 height 34
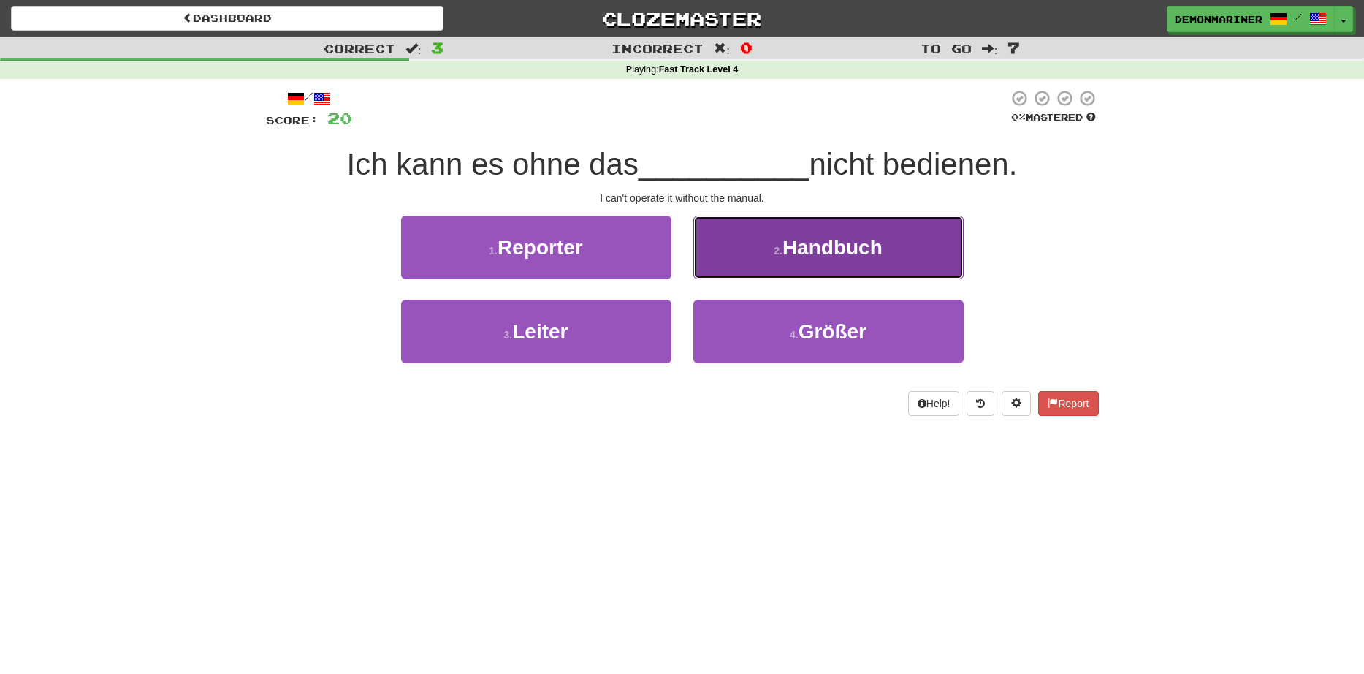
click at [824, 259] on span "Handbuch" at bounding box center [833, 247] width 100 height 23
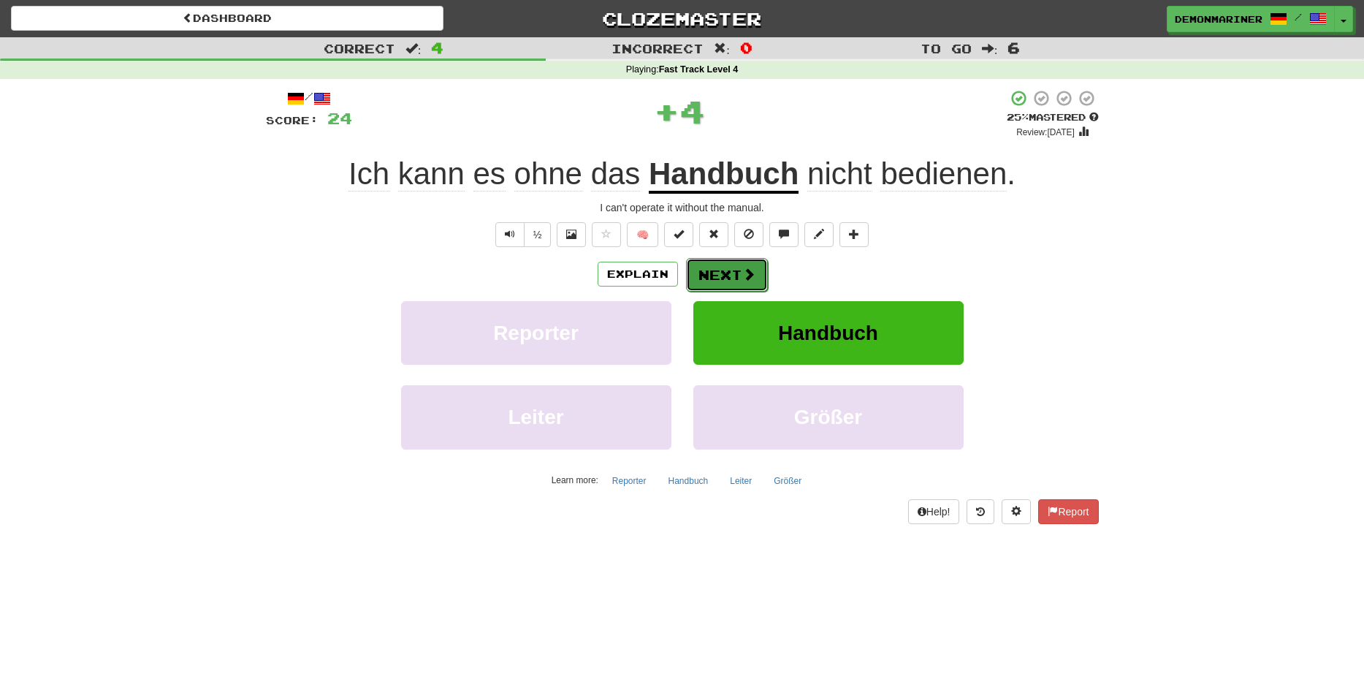
click at [706, 283] on button "Next" at bounding box center [727, 275] width 82 height 34
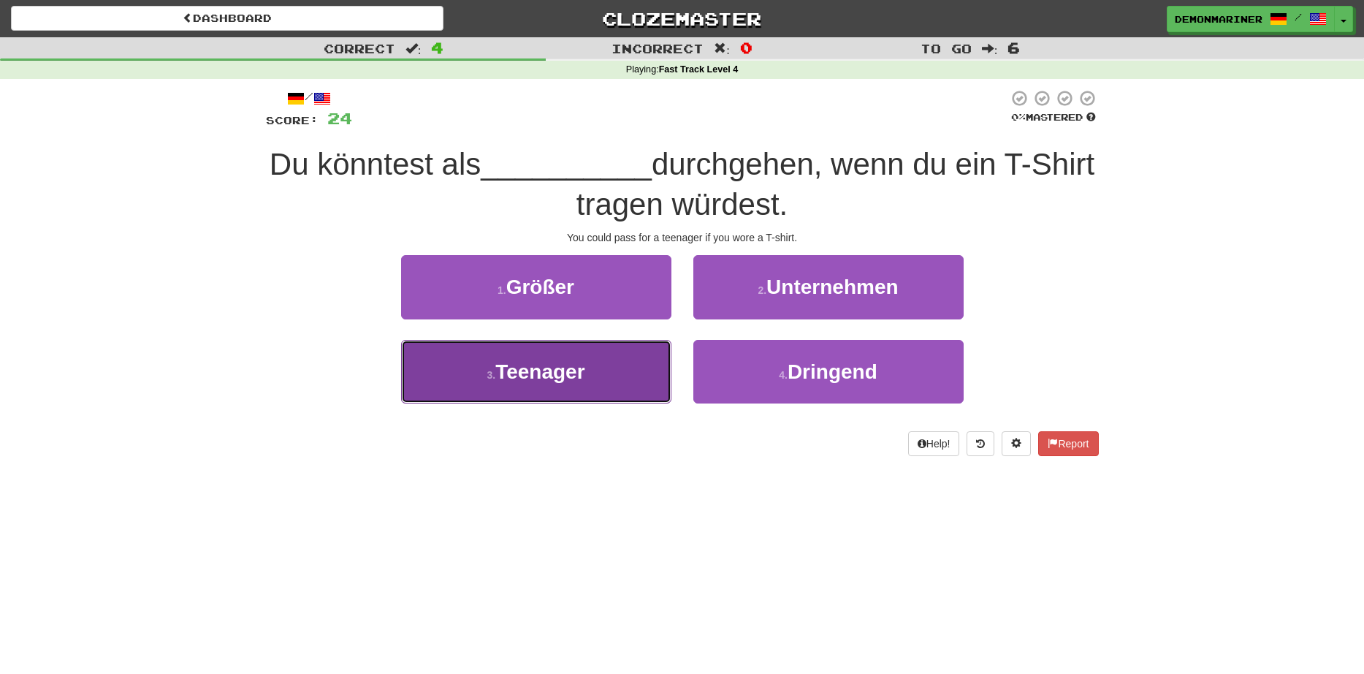
click at [460, 356] on button "3 . Teenager" at bounding box center [536, 372] width 270 height 64
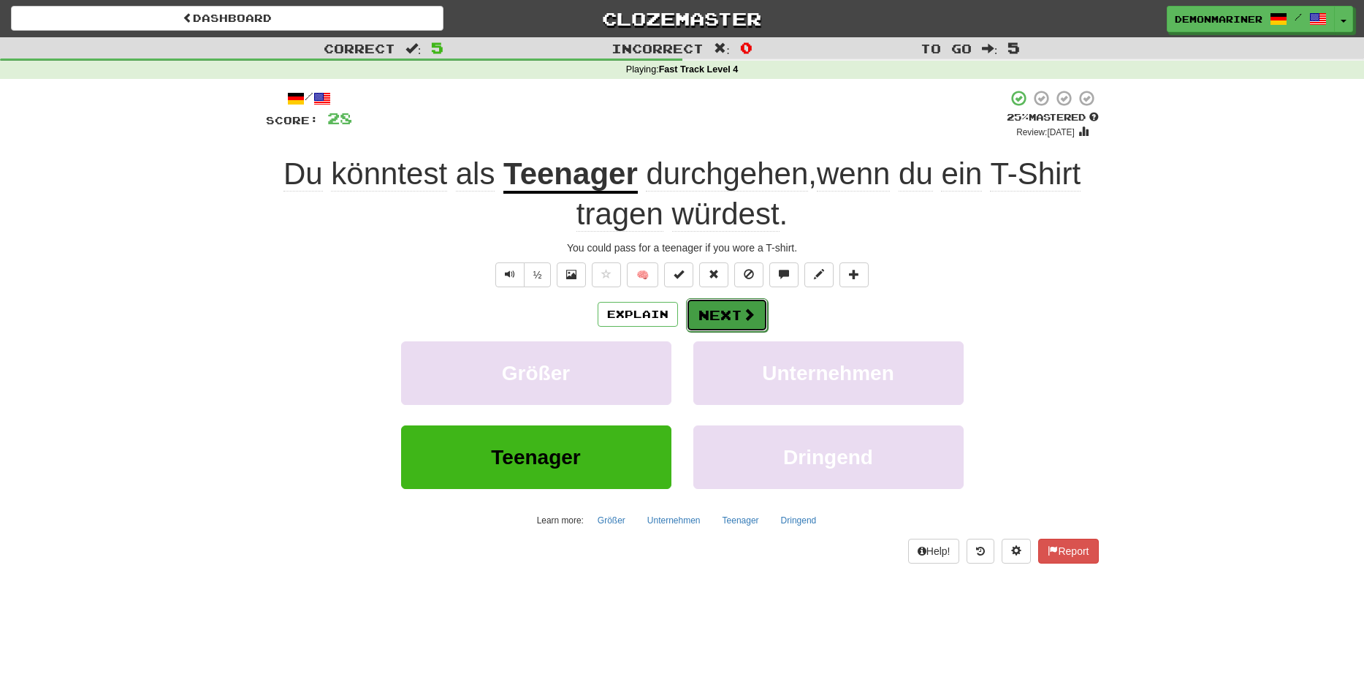
click at [715, 312] on button "Next" at bounding box center [727, 315] width 82 height 34
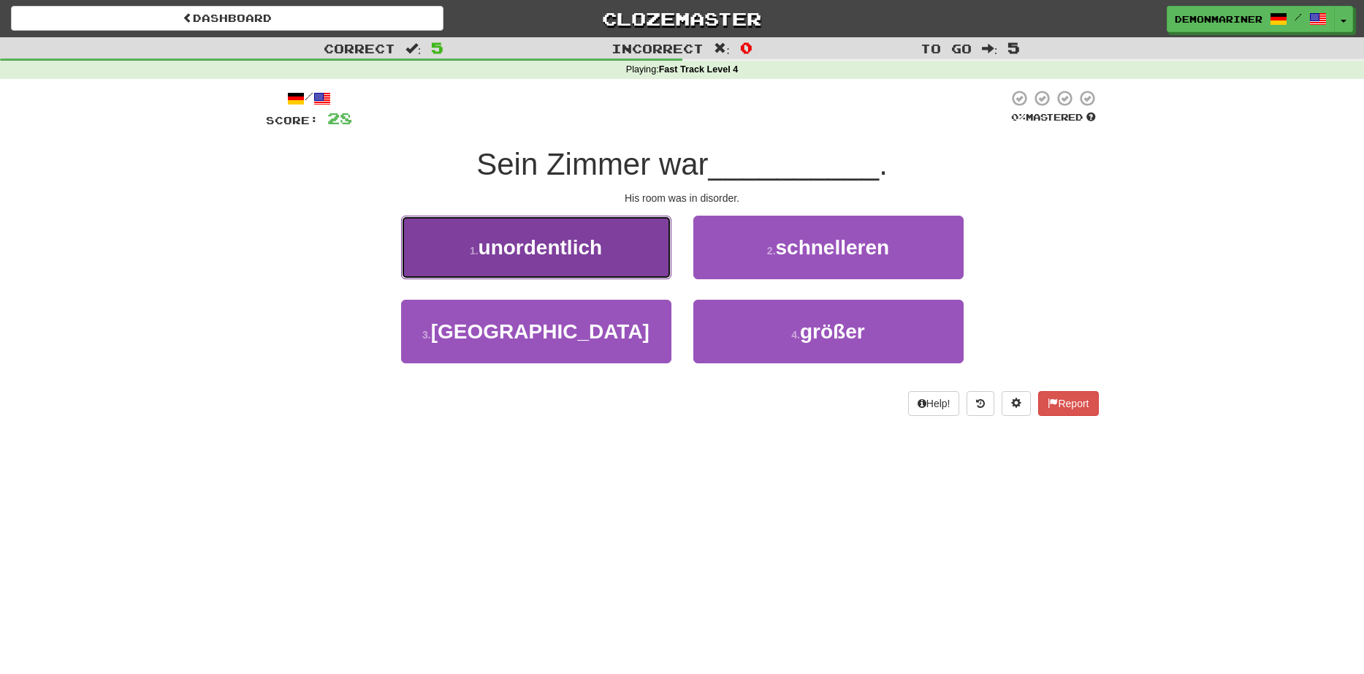
click at [502, 269] on button "1 . unordentlich" at bounding box center [536, 248] width 270 height 64
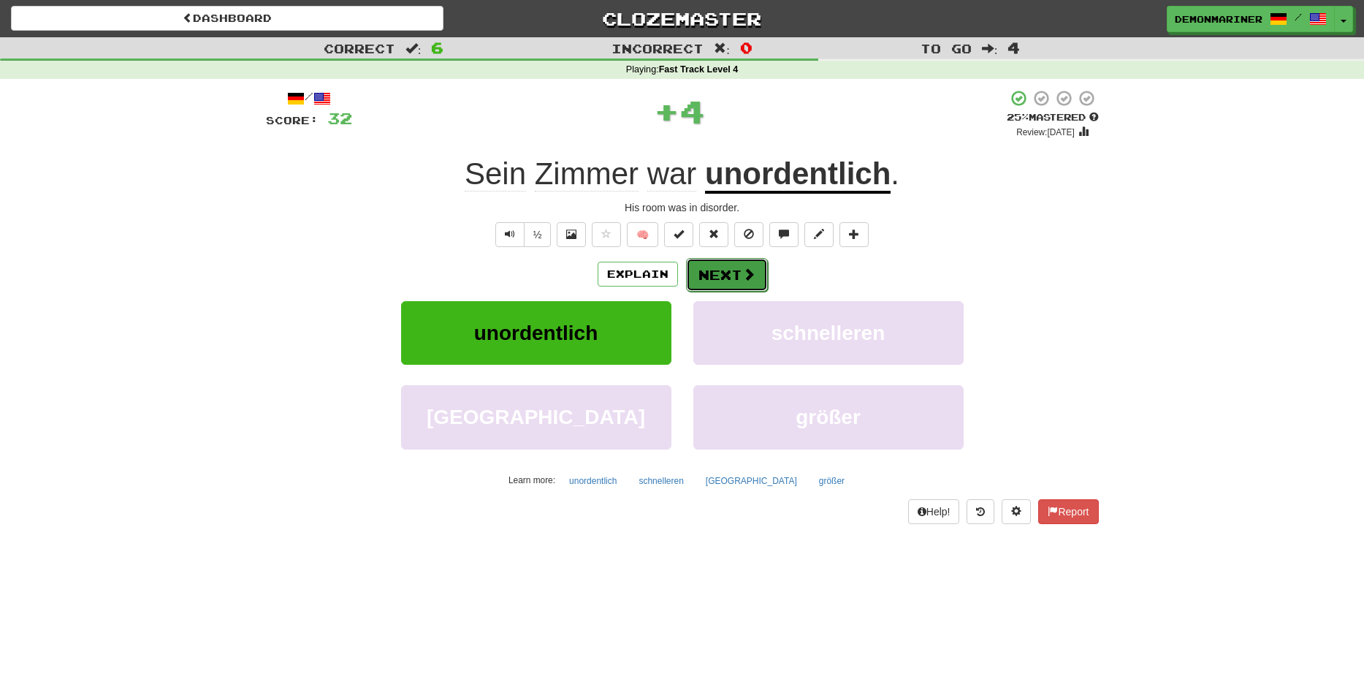
click at [707, 281] on button "Next" at bounding box center [727, 275] width 82 height 34
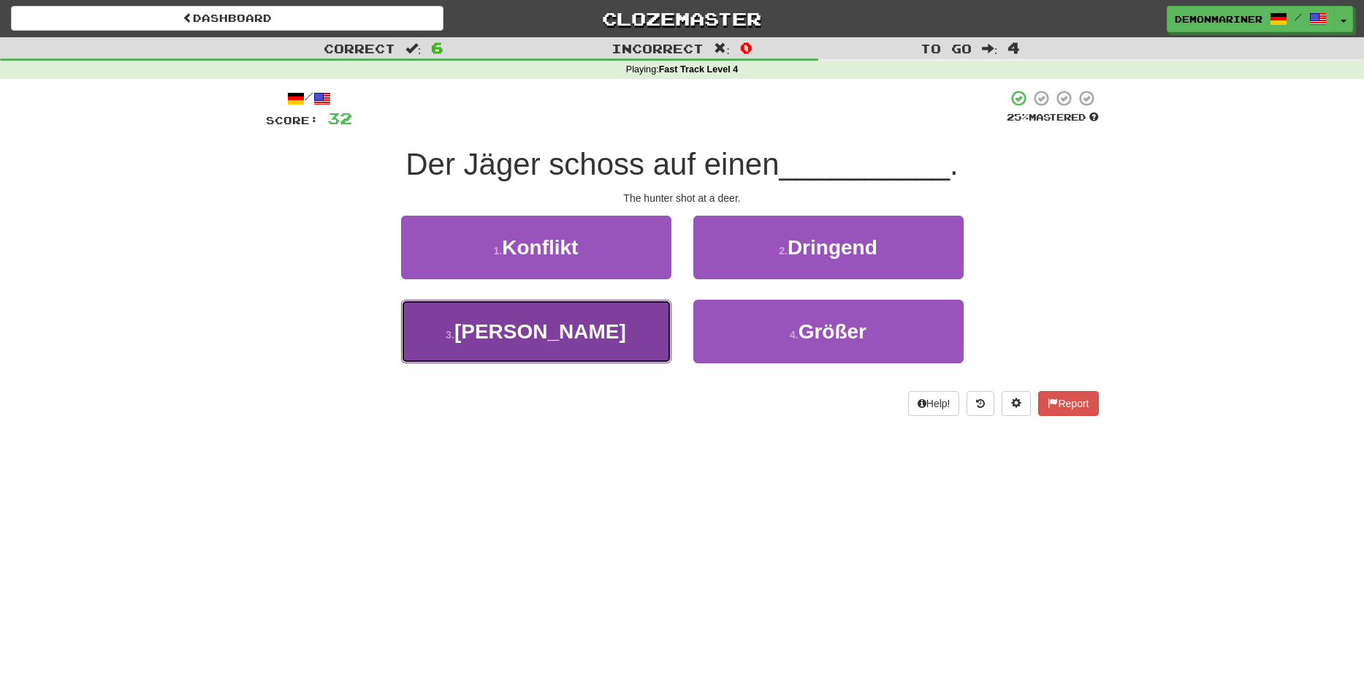
click at [491, 336] on button "3 . Hirsch" at bounding box center [536, 332] width 270 height 64
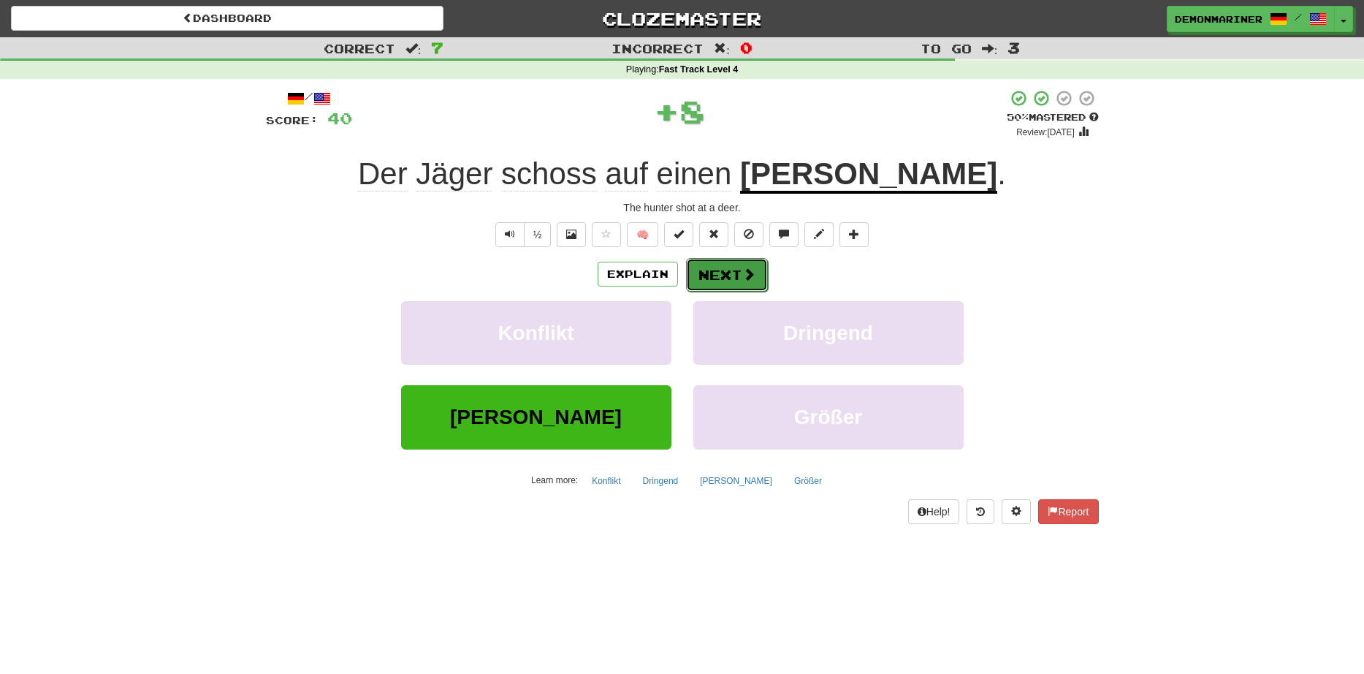
click at [741, 283] on button "Next" at bounding box center [727, 275] width 82 height 34
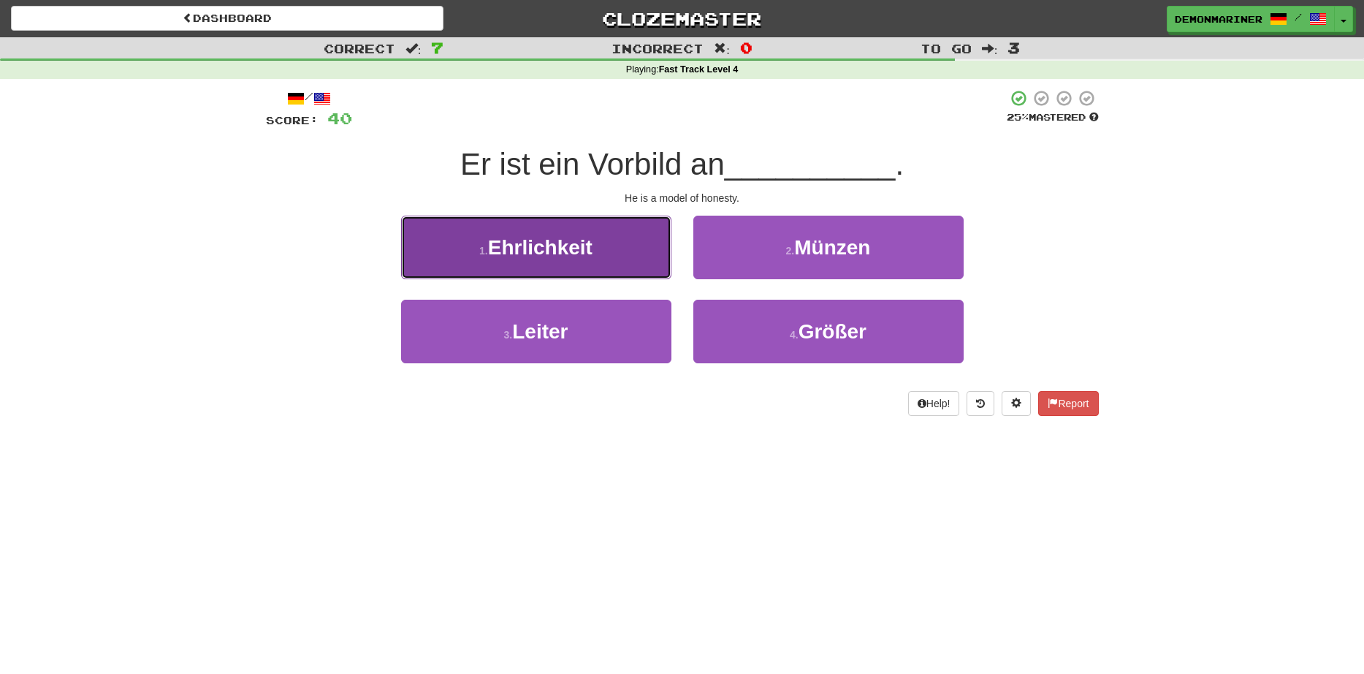
click at [516, 254] on span "Ehrlichkeit" at bounding box center [540, 247] width 105 height 23
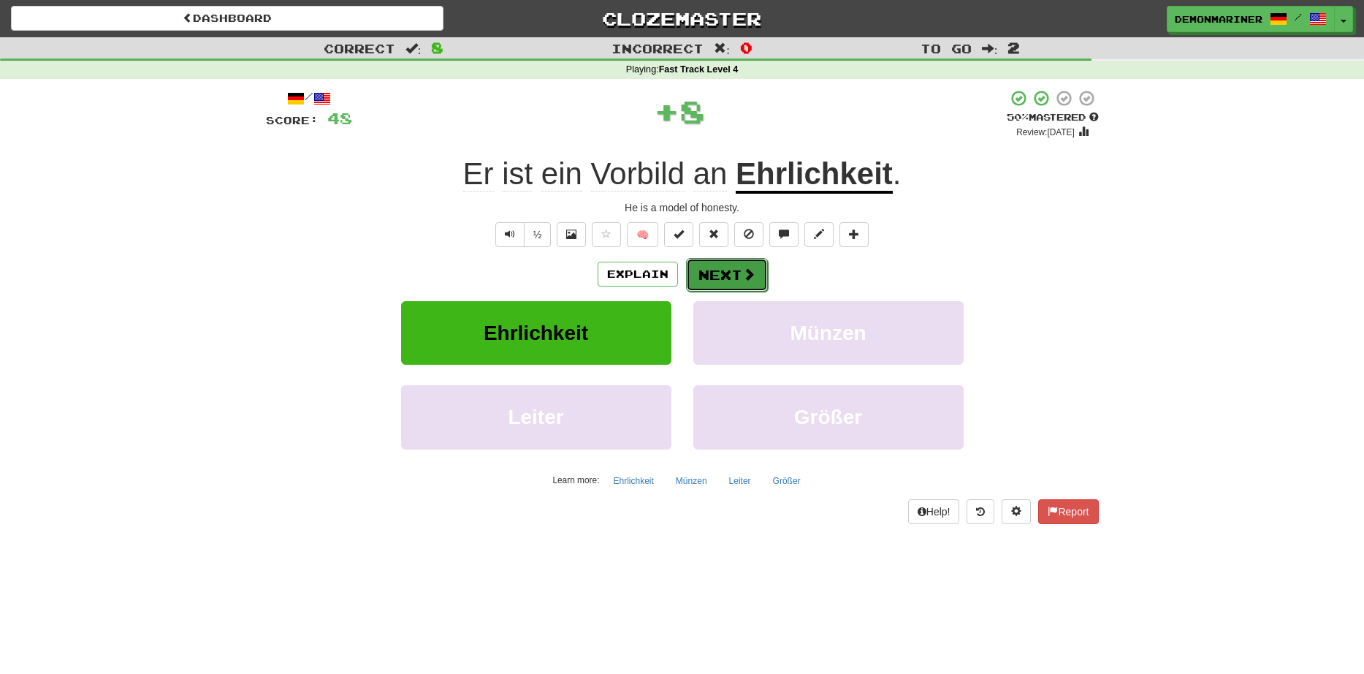
click at [726, 271] on button "Next" at bounding box center [727, 275] width 82 height 34
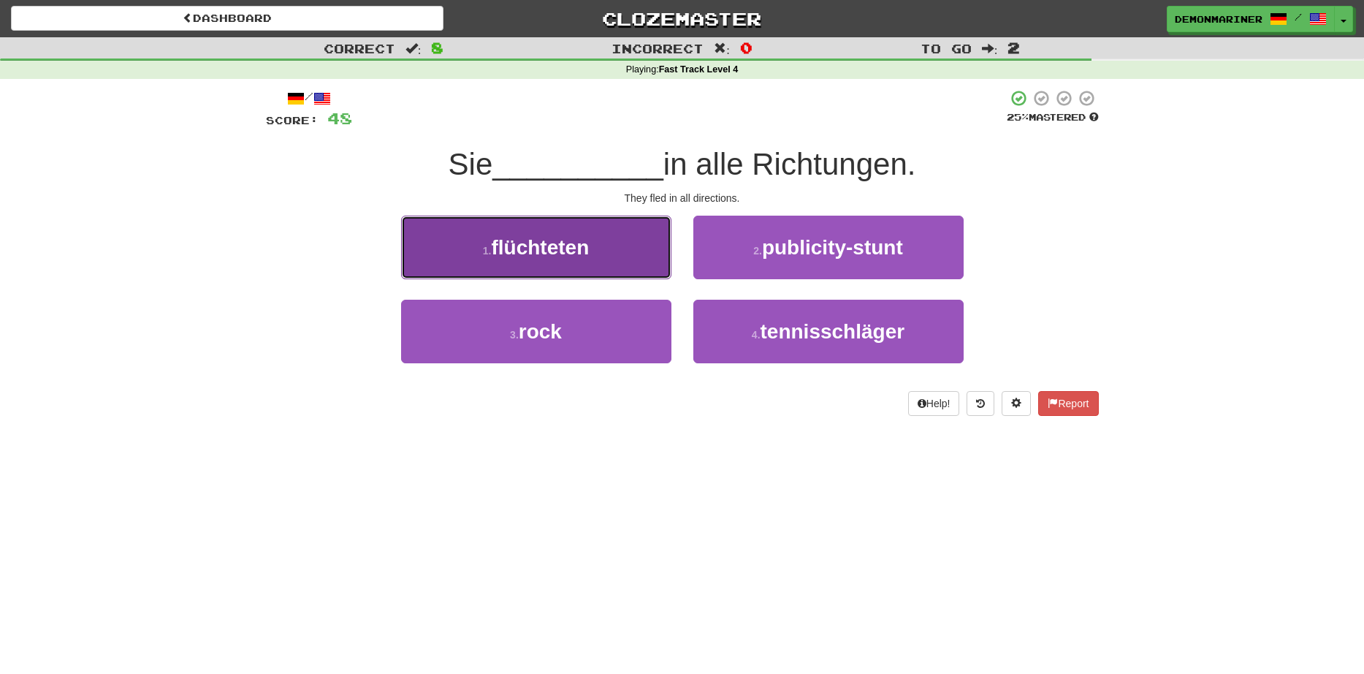
click at [503, 255] on span "flüchteten" at bounding box center [540, 247] width 98 height 23
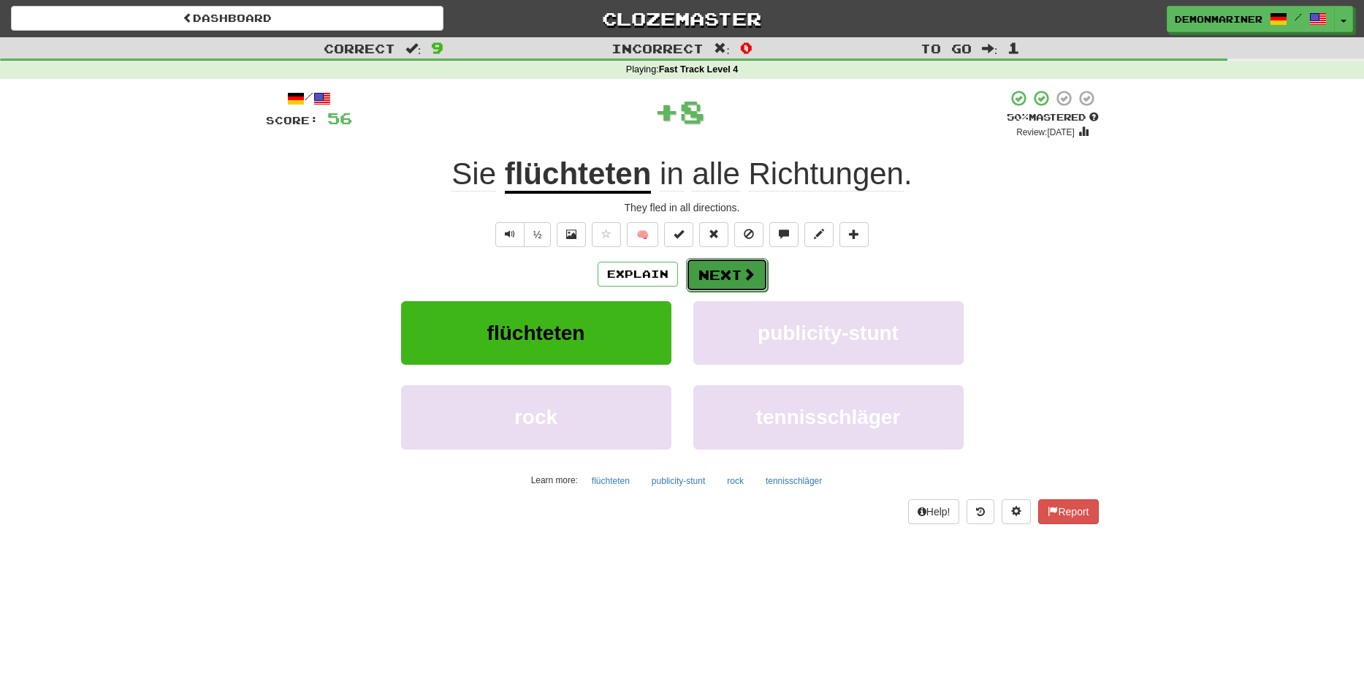
click at [720, 281] on button "Next" at bounding box center [727, 275] width 82 height 34
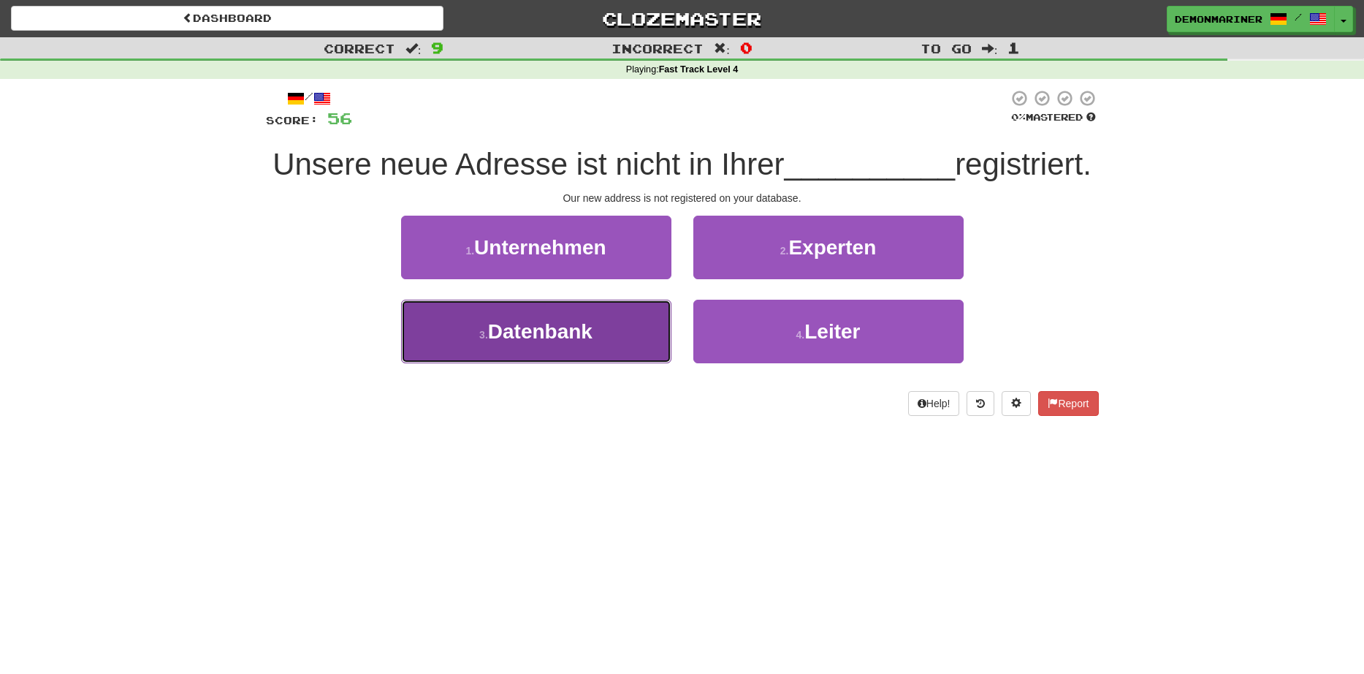
click at [529, 343] on span "Datenbank" at bounding box center [540, 331] width 105 height 23
